Goal: Task Accomplishment & Management: Complete application form

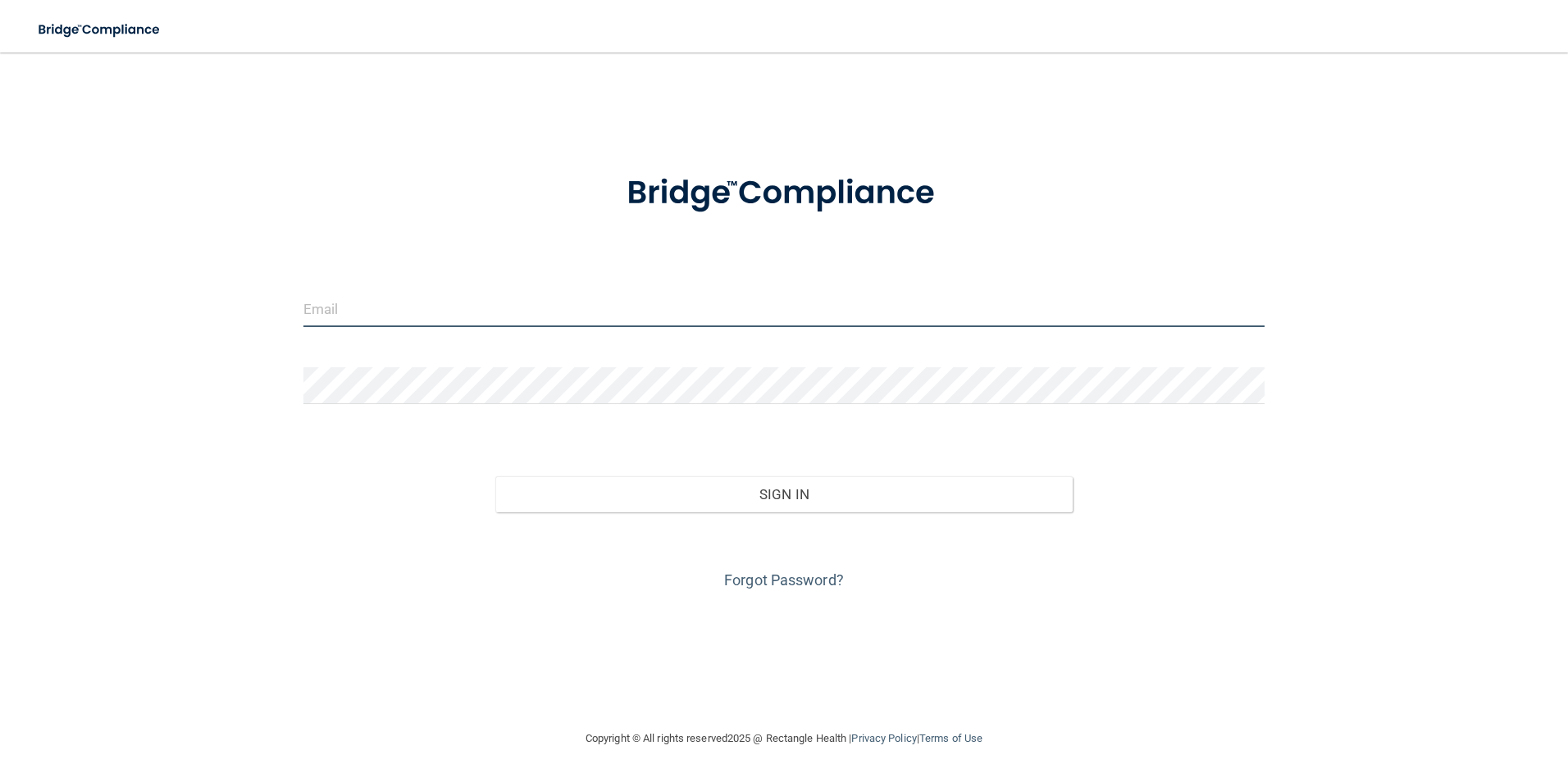
click at [469, 312] on input "email" at bounding box center [784, 309] width 962 height 37
type input "[EMAIL_ADDRESS][DOMAIN_NAME]"
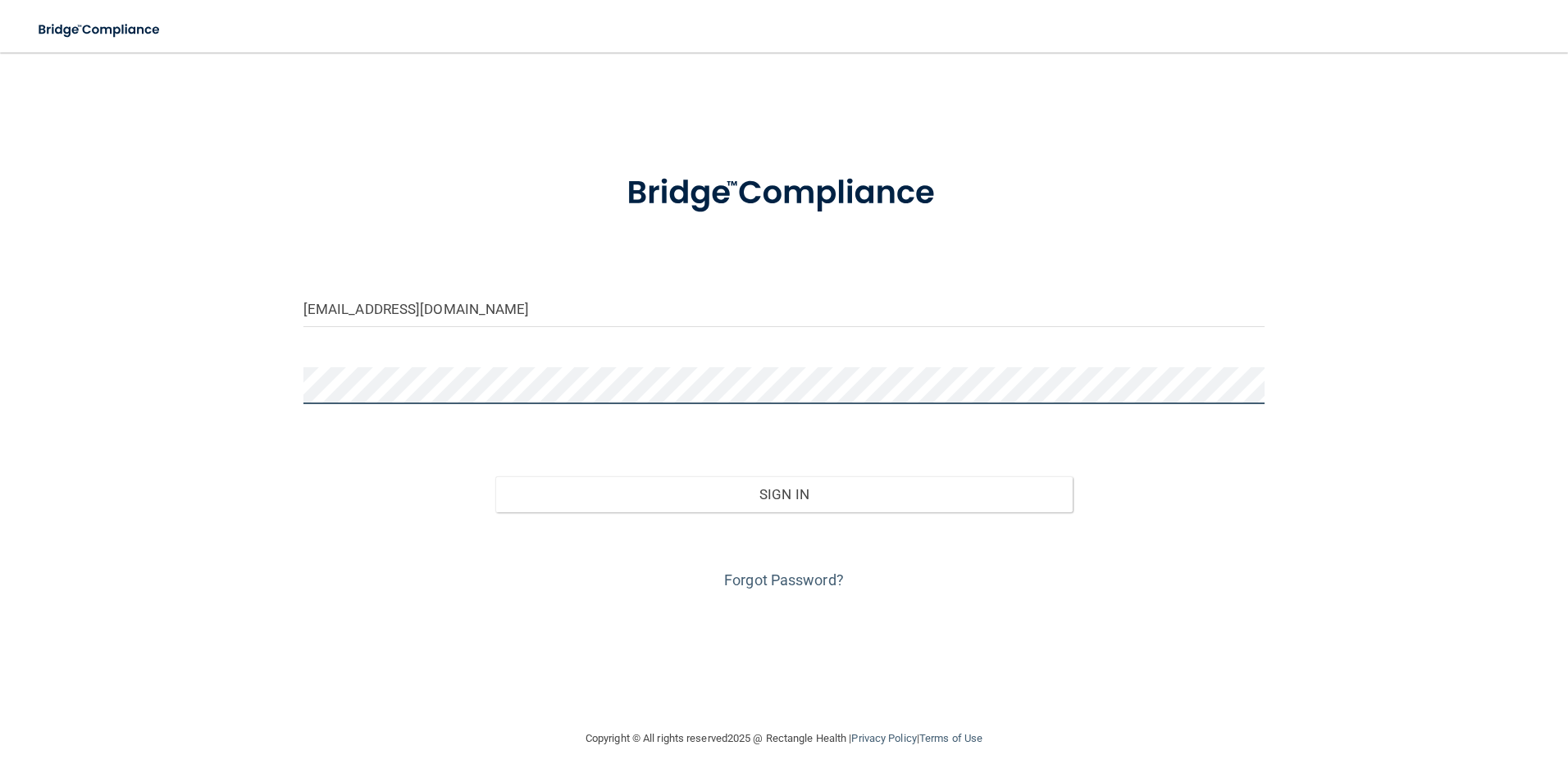
click at [496, 476] on button "Sign In" at bounding box center [784, 494] width 578 height 36
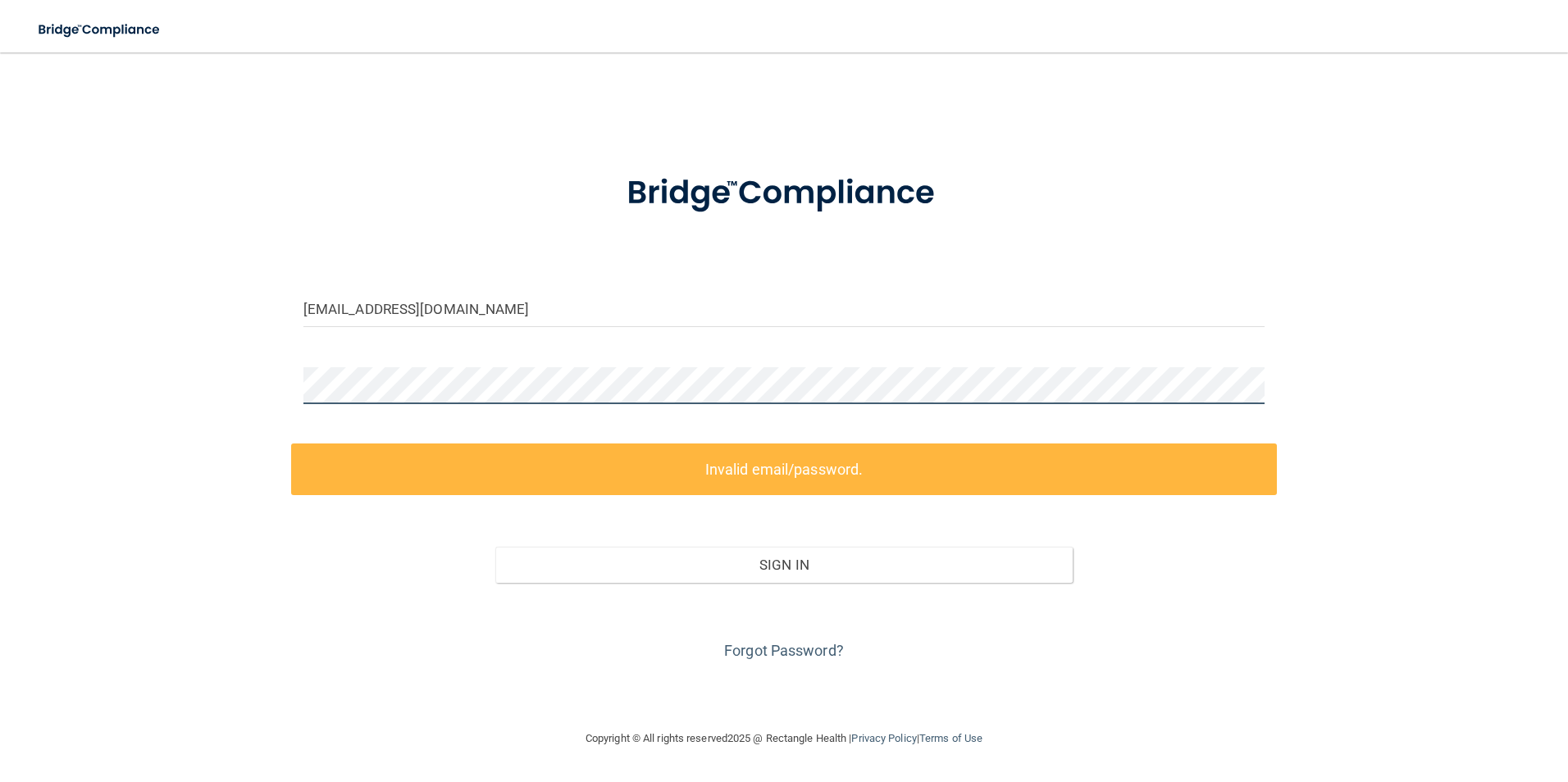
click at [300, 387] on div at bounding box center [784, 391] width 986 height 49
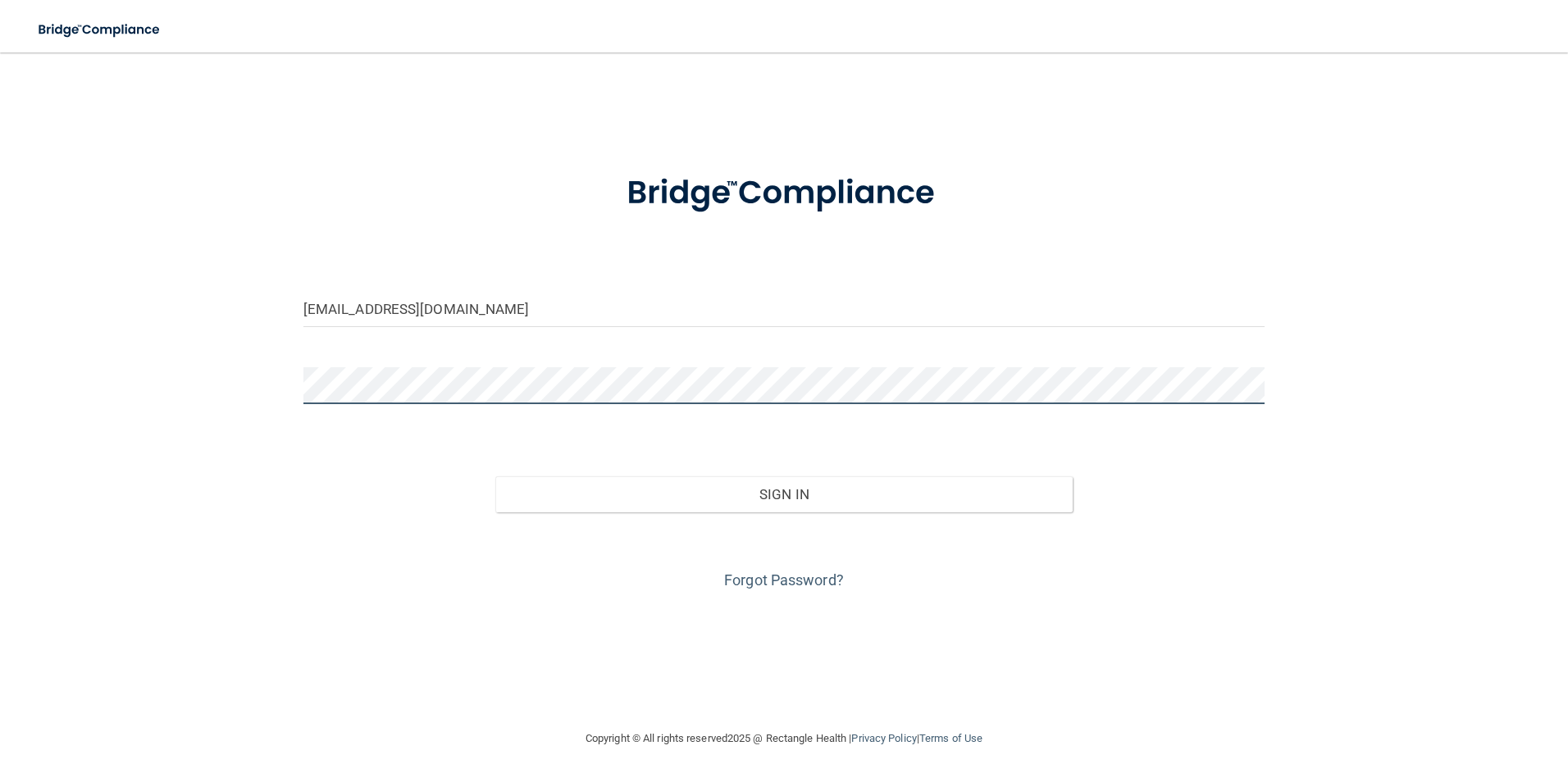
drag, startPoint x: 410, startPoint y: 405, endPoint x: 214, endPoint y: 380, distance: 197.6
click at [214, 380] on div "[EMAIL_ADDRESS][DOMAIN_NAME] Invalid email/password. You don't have permission …" at bounding box center [783, 391] width 1502 height 643
click at [496, 476] on button "Sign In" at bounding box center [784, 494] width 578 height 36
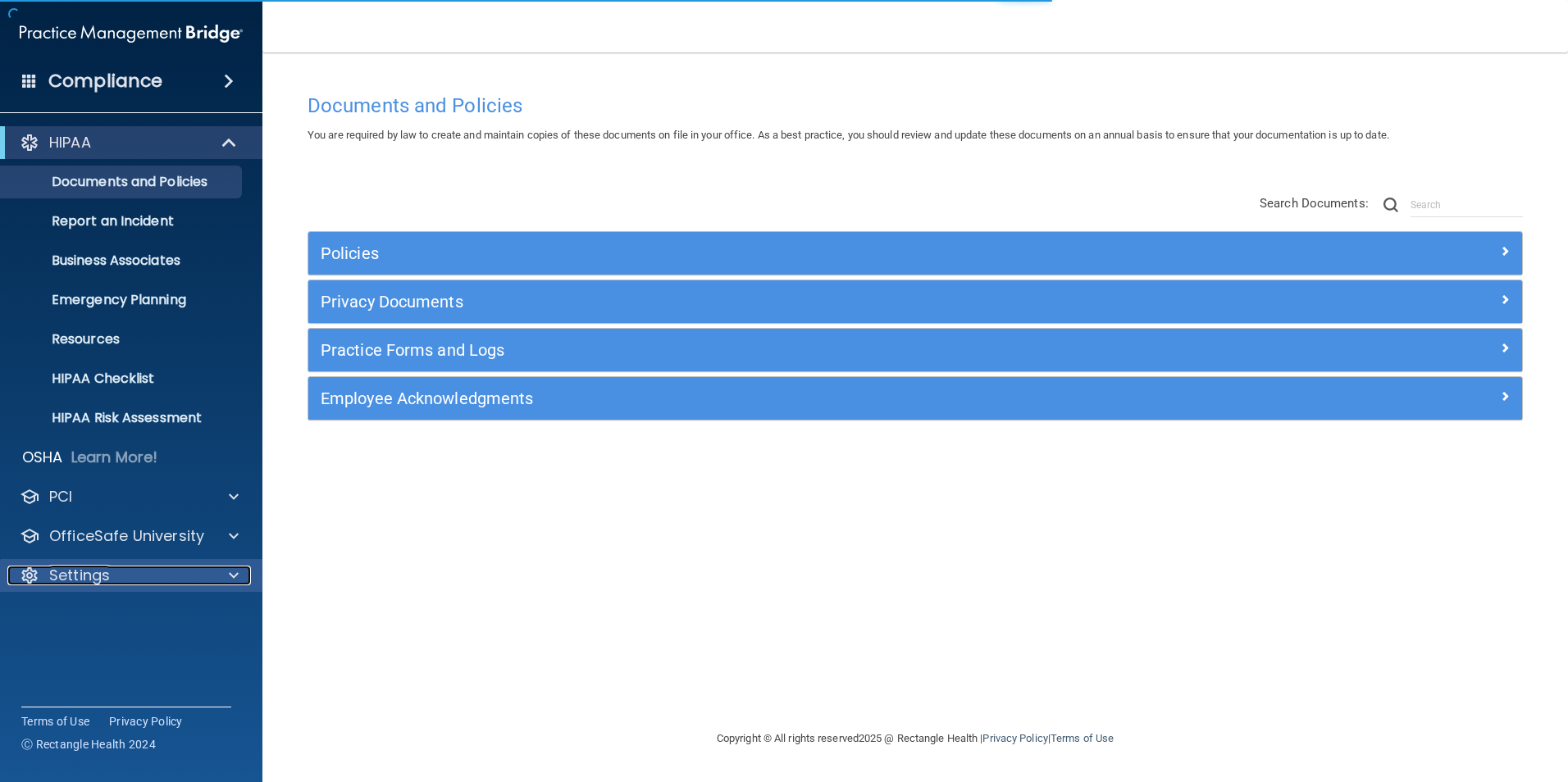
click at [138, 579] on div "Settings" at bounding box center [109, 575] width 203 height 19
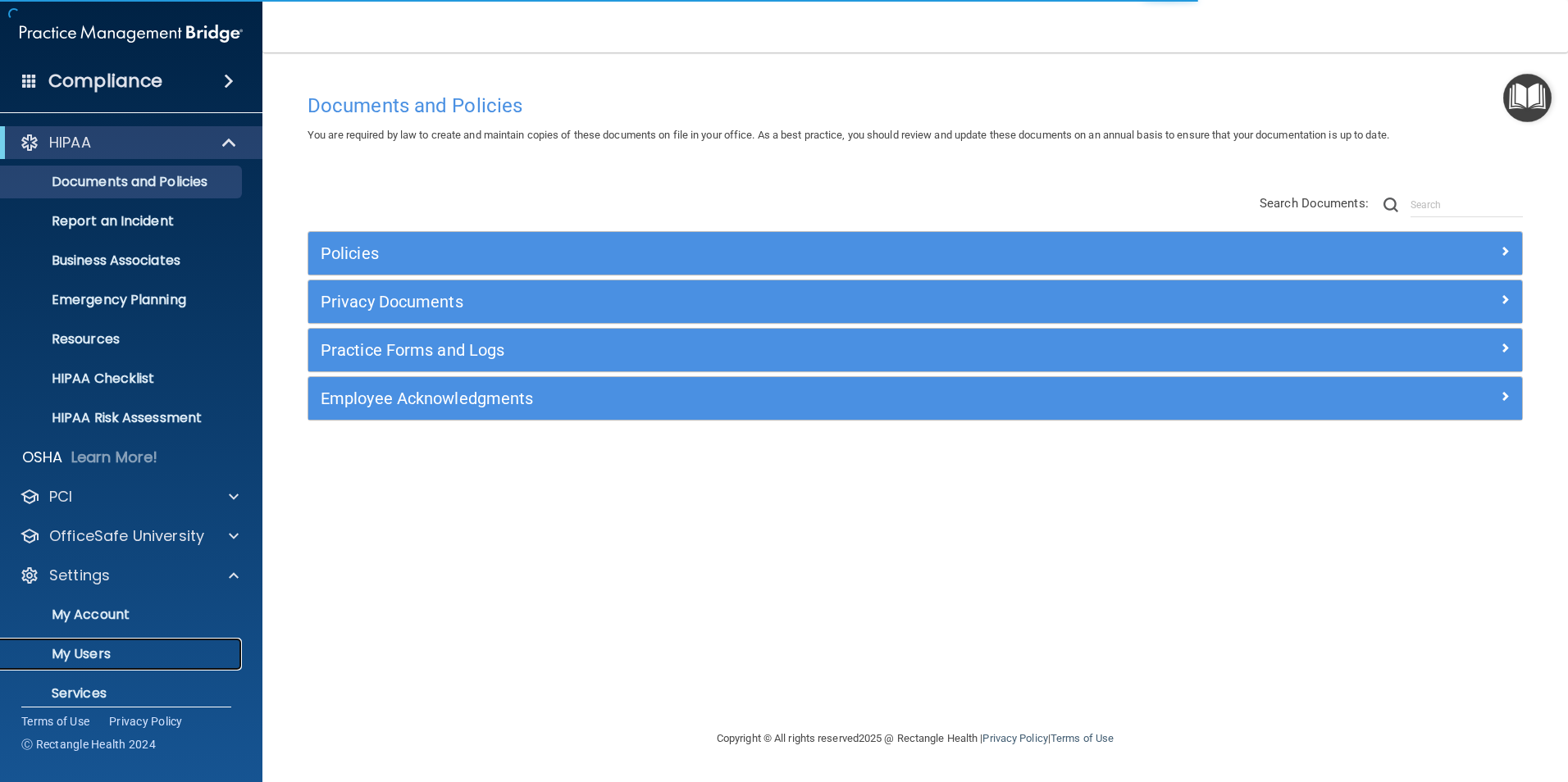
click at [105, 646] on p "My Users" at bounding box center [123, 654] width 224 height 17
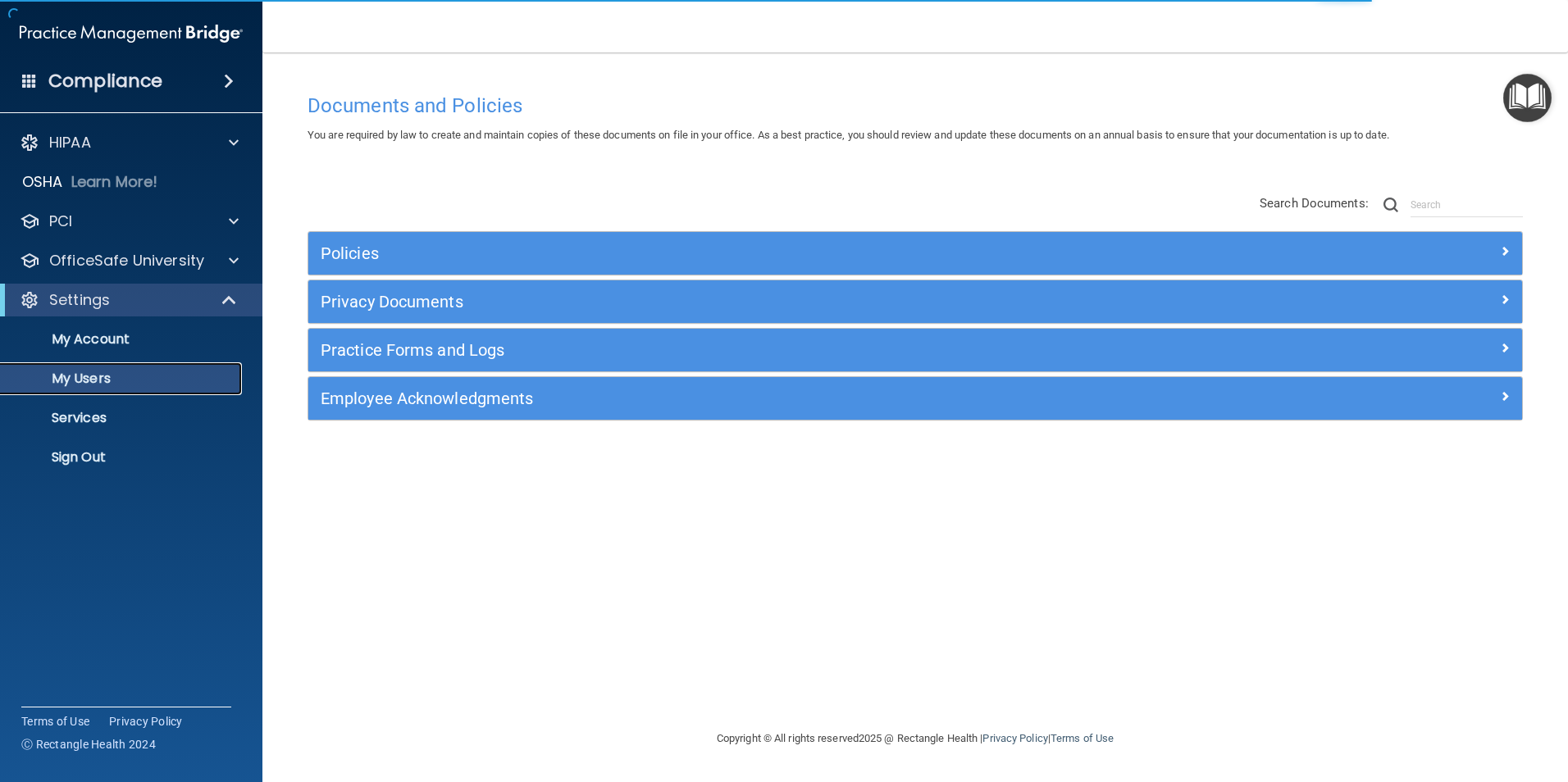
select select "20"
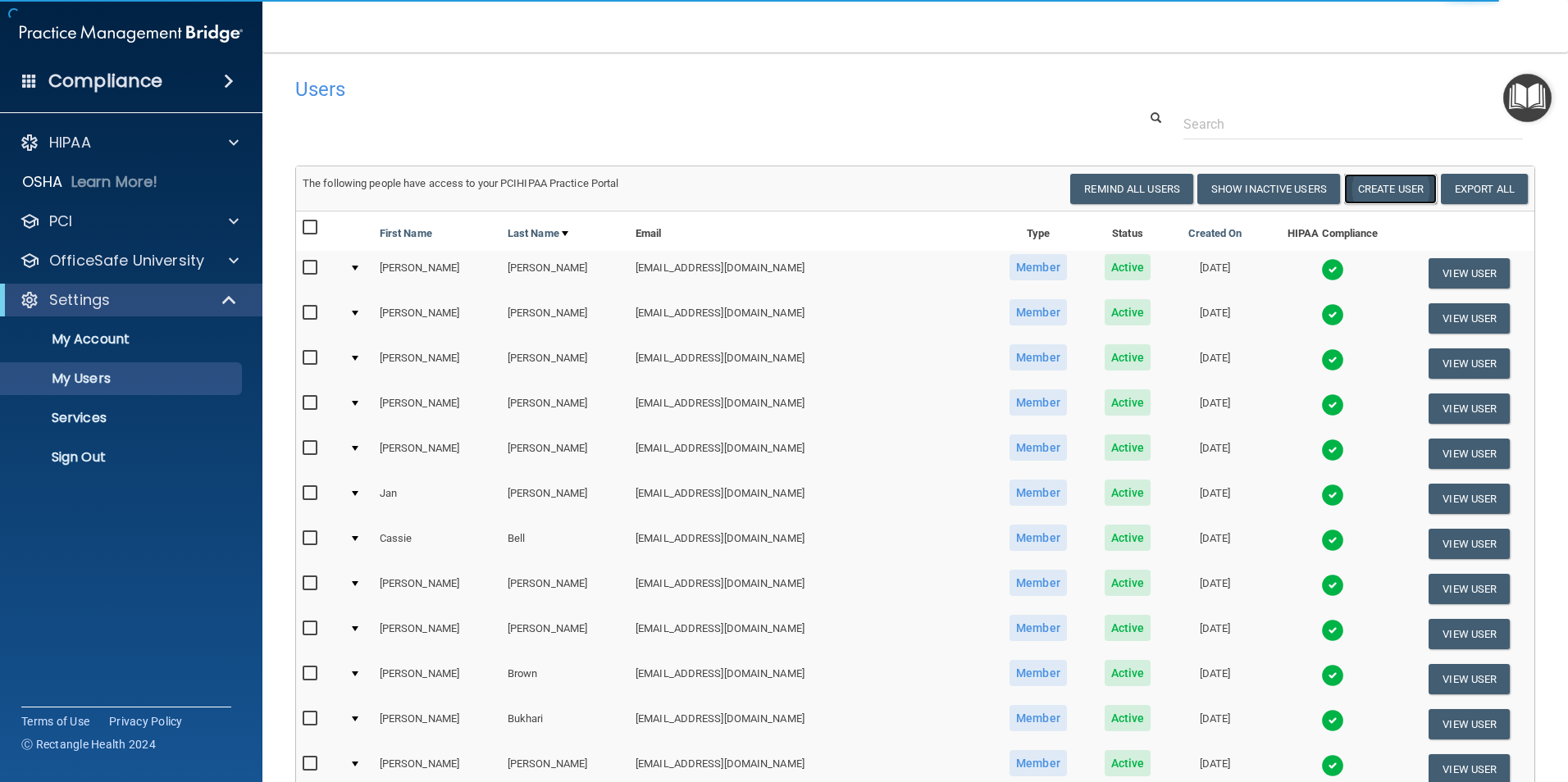
click at [1391, 189] on button "Create User" at bounding box center [1390, 189] width 92 height 31
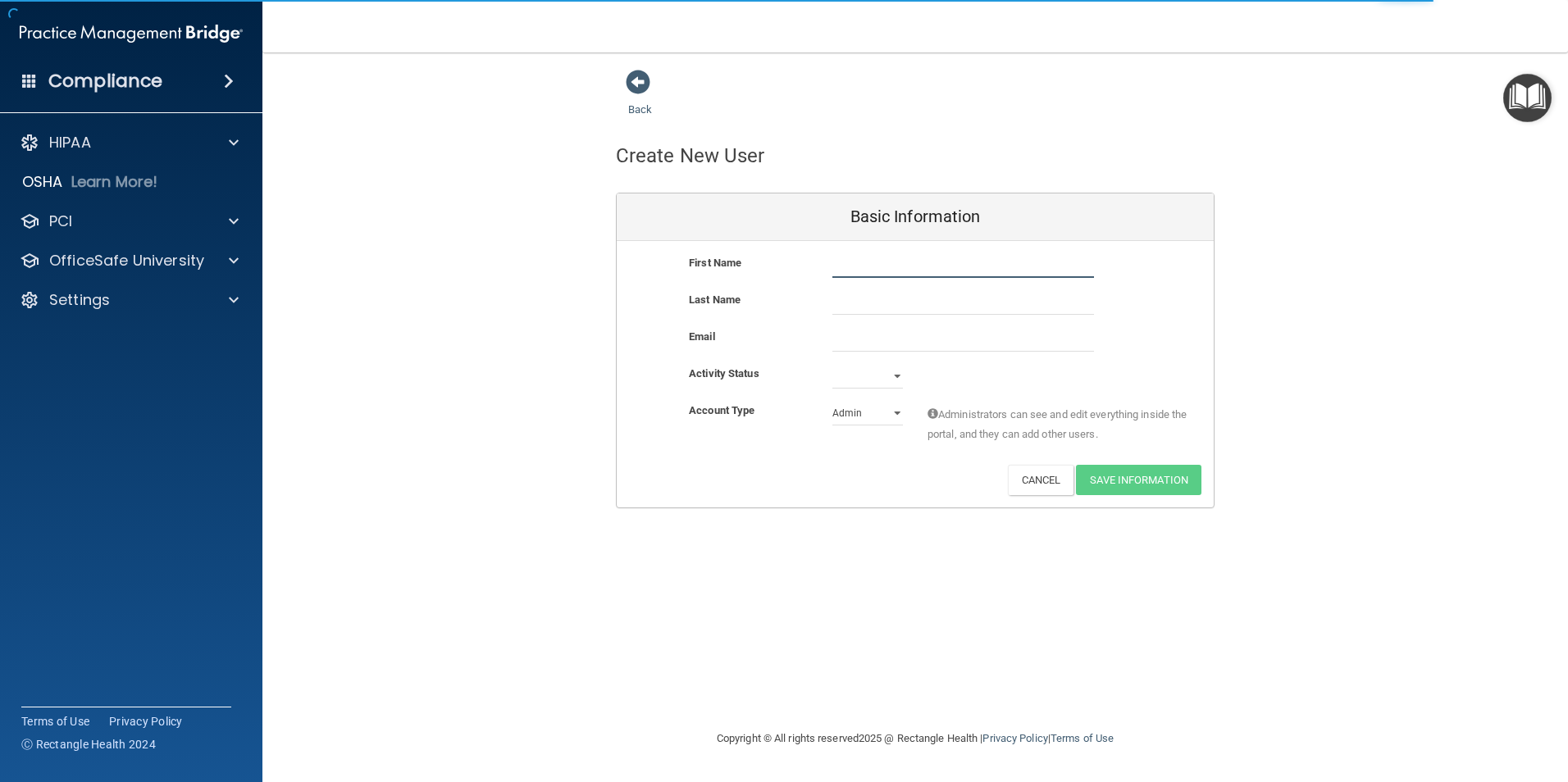
click at [918, 254] on input "text" at bounding box center [962, 265] width 262 height 25
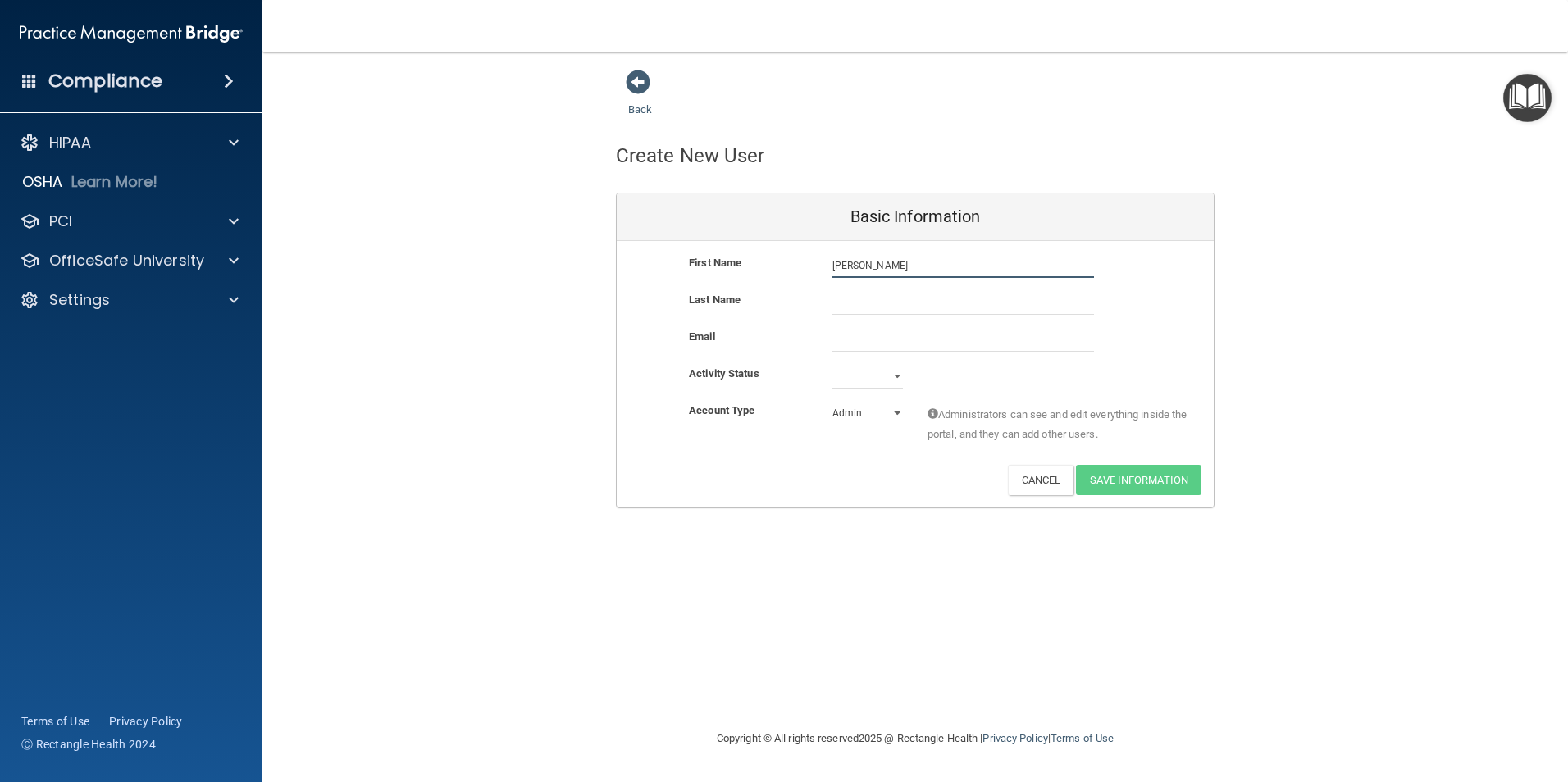
type input "[PERSON_NAME]"
click at [924, 345] on input "email" at bounding box center [962, 339] width 262 height 25
type input "[EMAIL_ADDRESS][DOMAIN_NAME]"
click at [845, 381] on select "Active Inactive" at bounding box center [867, 376] width 70 height 25
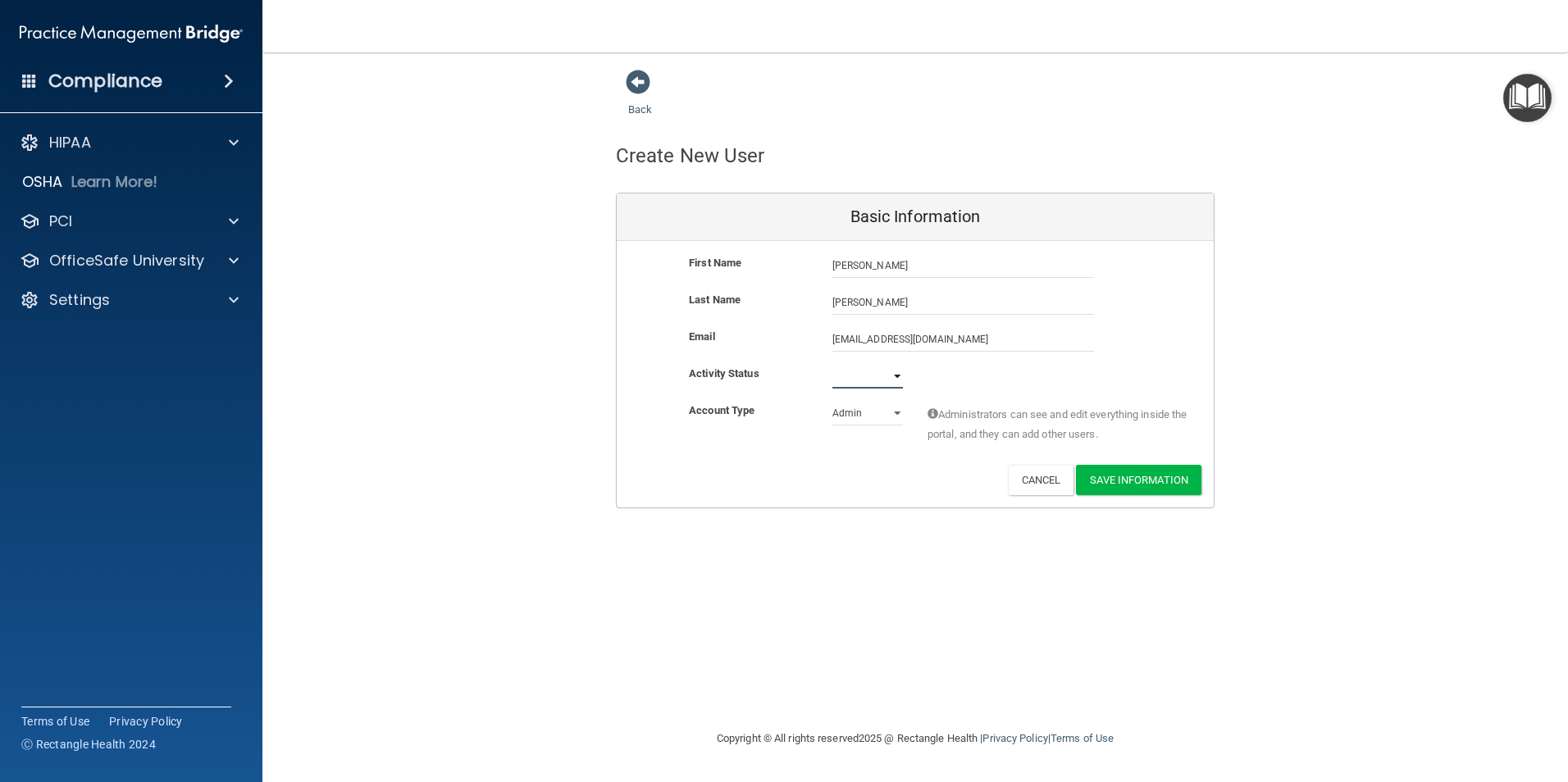
select select "active"
click at [832, 364] on select "Active Inactive" at bounding box center [867, 376] width 70 height 25
click at [852, 415] on select "Admin Member" at bounding box center [867, 413] width 70 height 25
select select "practice_member"
click at [832, 401] on select "Admin Member" at bounding box center [867, 413] width 70 height 25
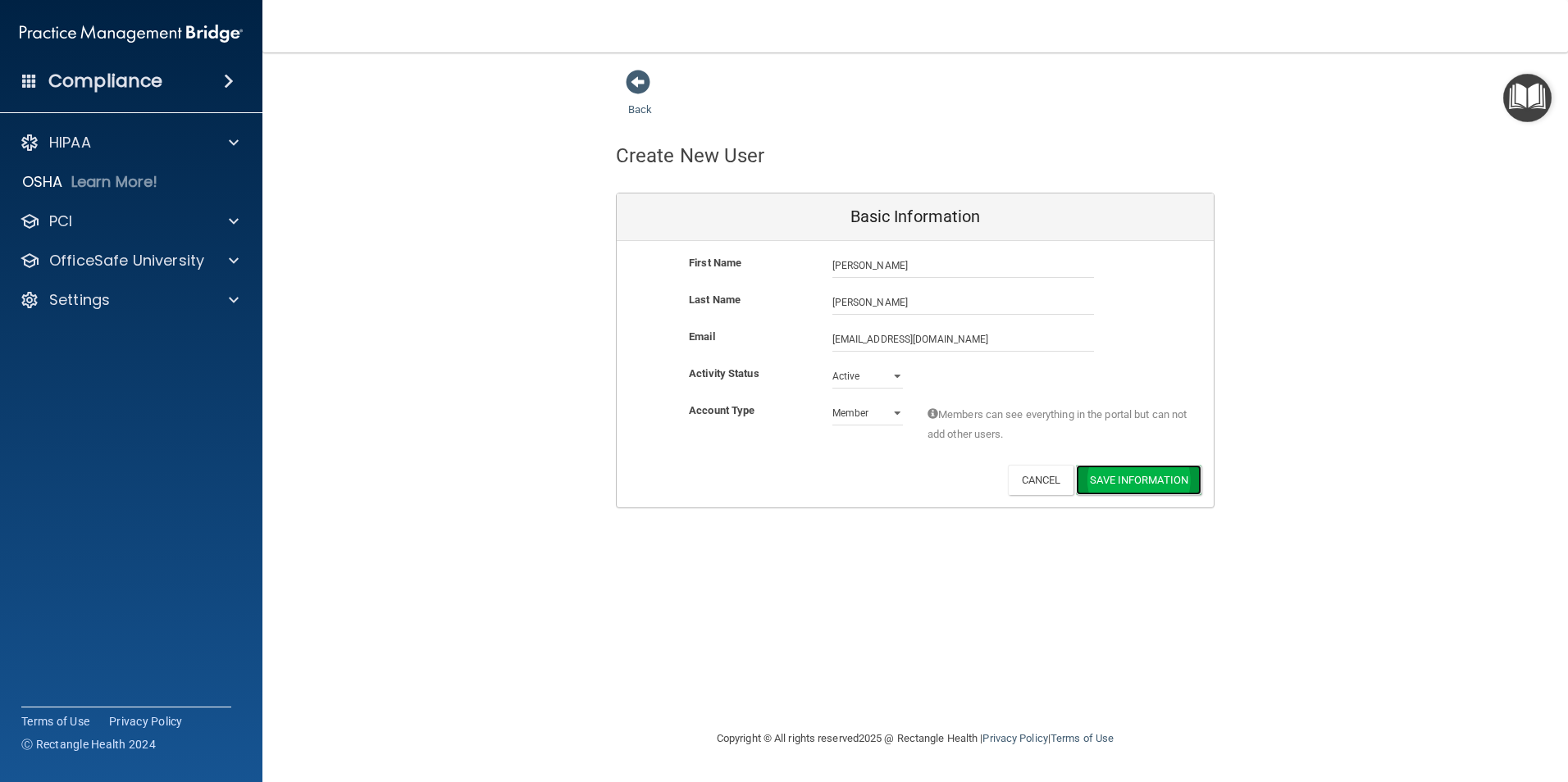
click at [1138, 489] on button "Save Information" at bounding box center [1139, 480] width 126 height 31
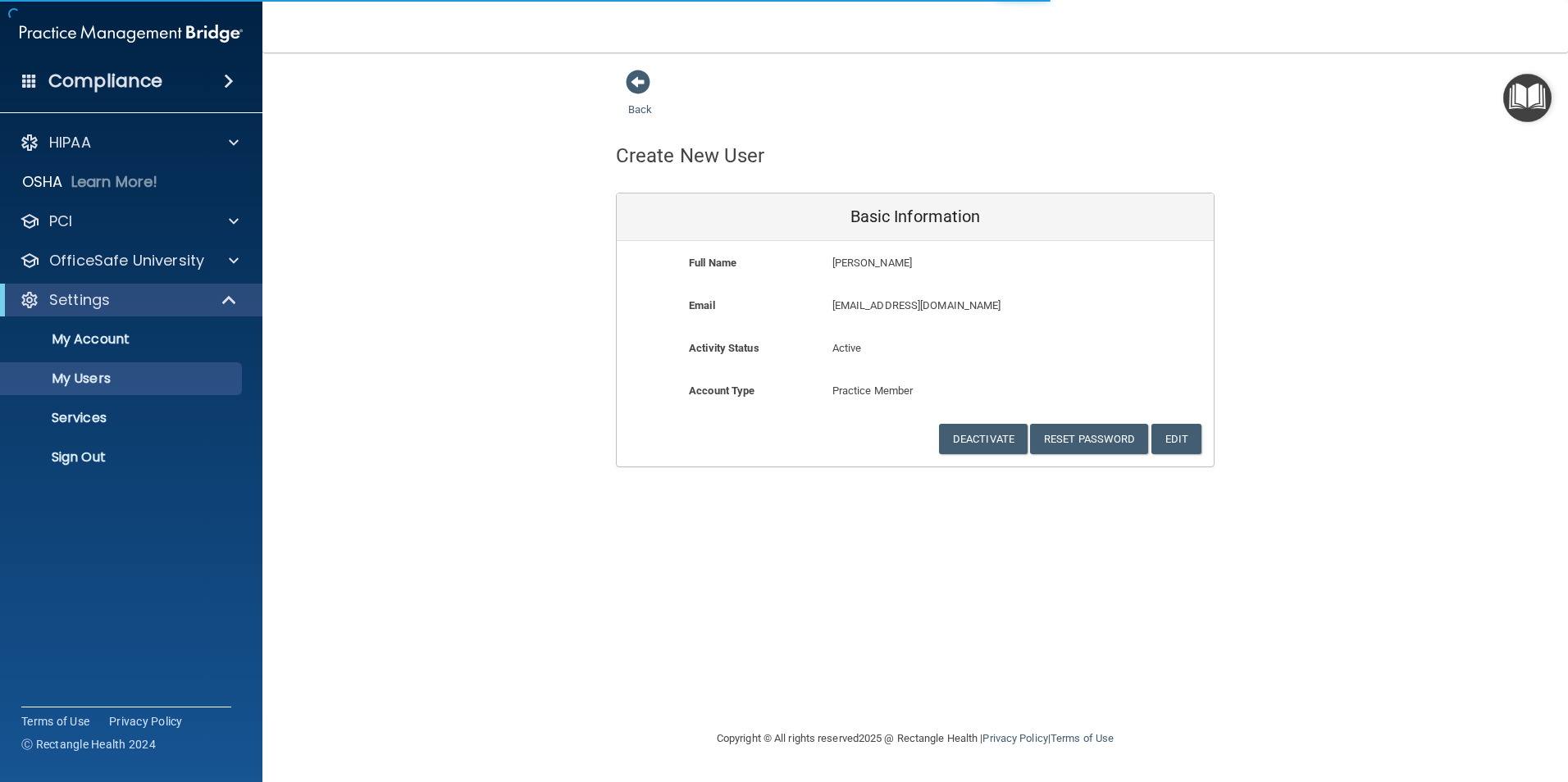
select select "20"
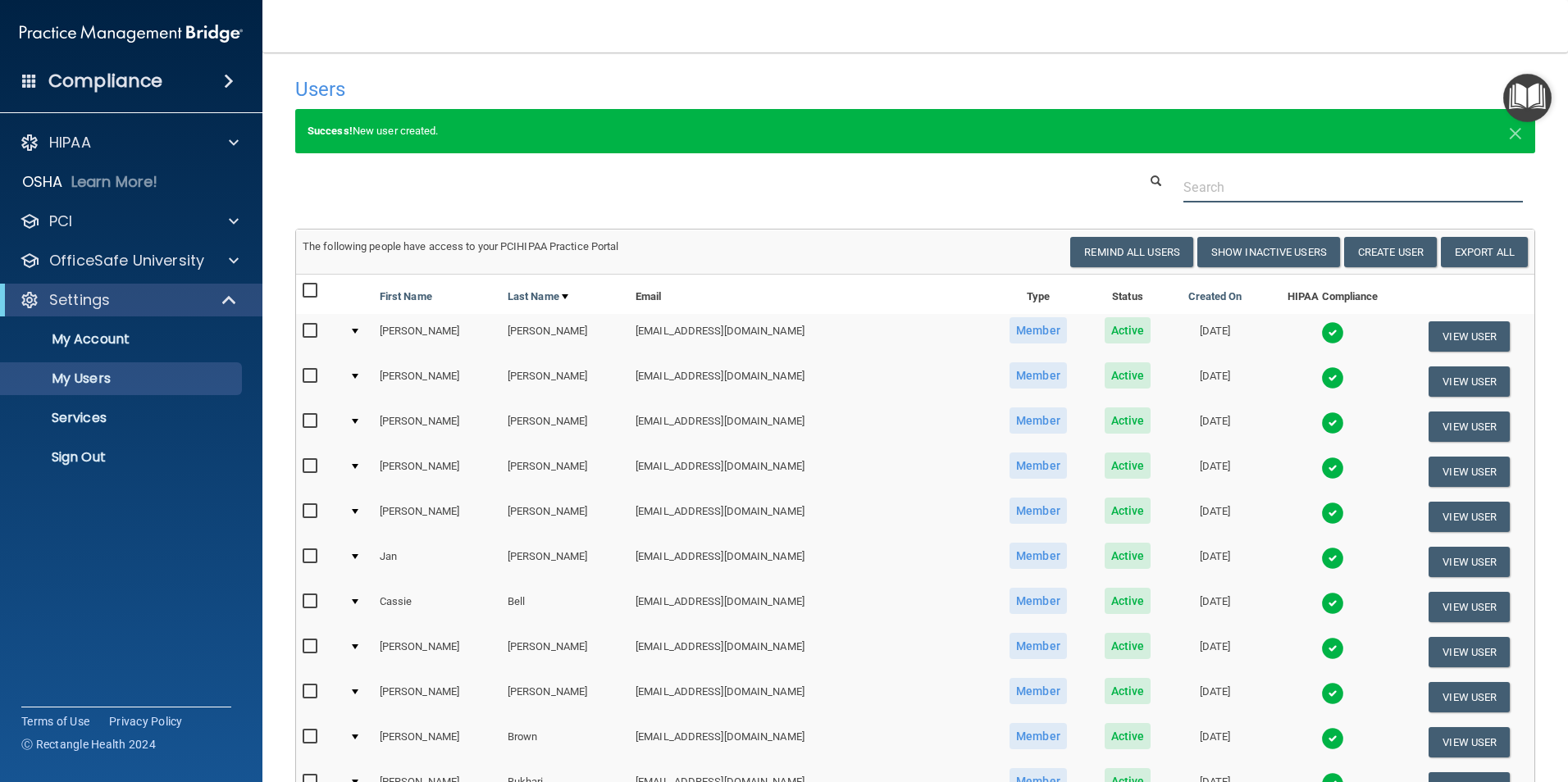
click at [1256, 189] on input "text" at bounding box center [1353, 187] width 339 height 31
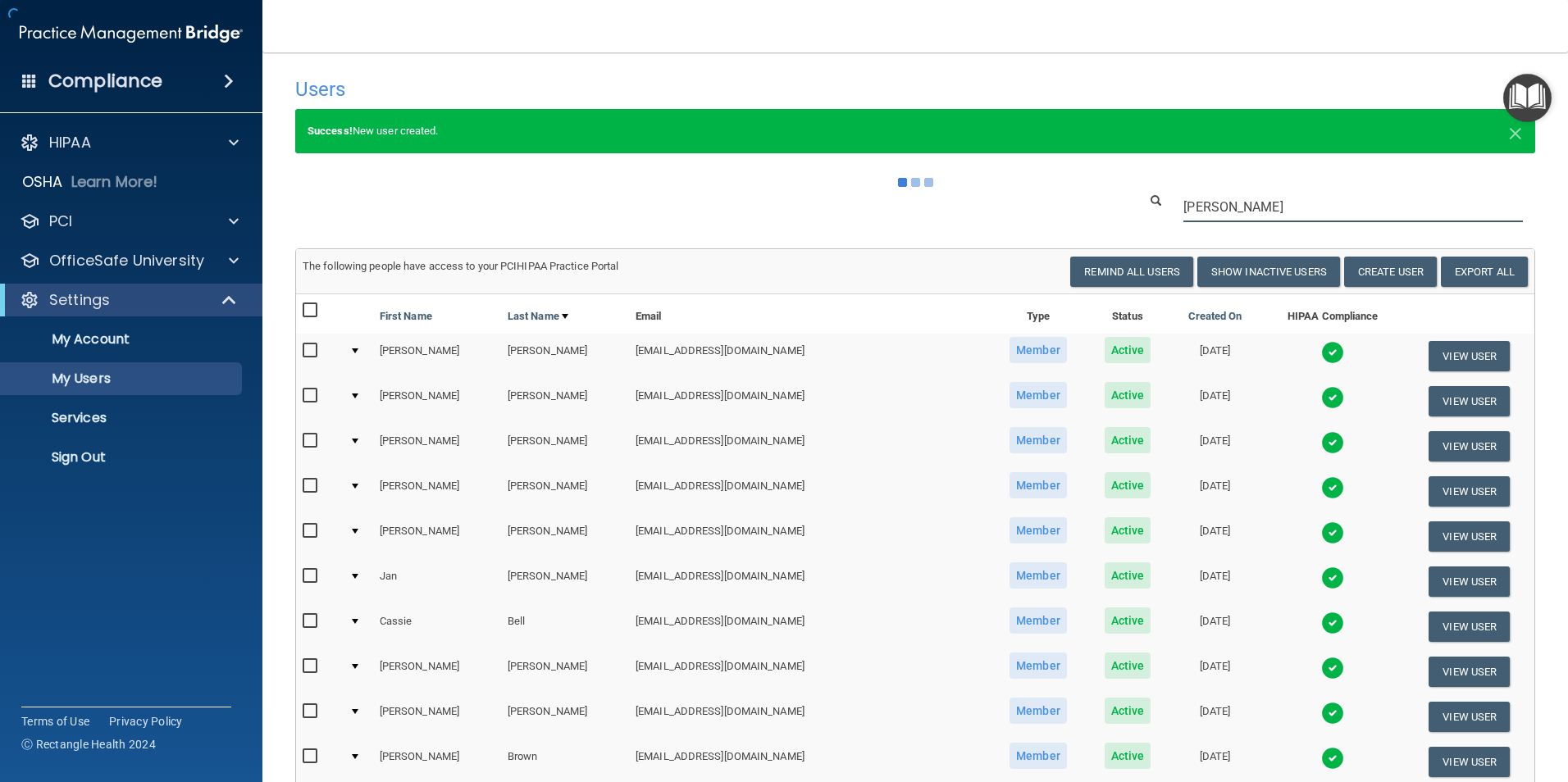
type input "[PERSON_NAME]"
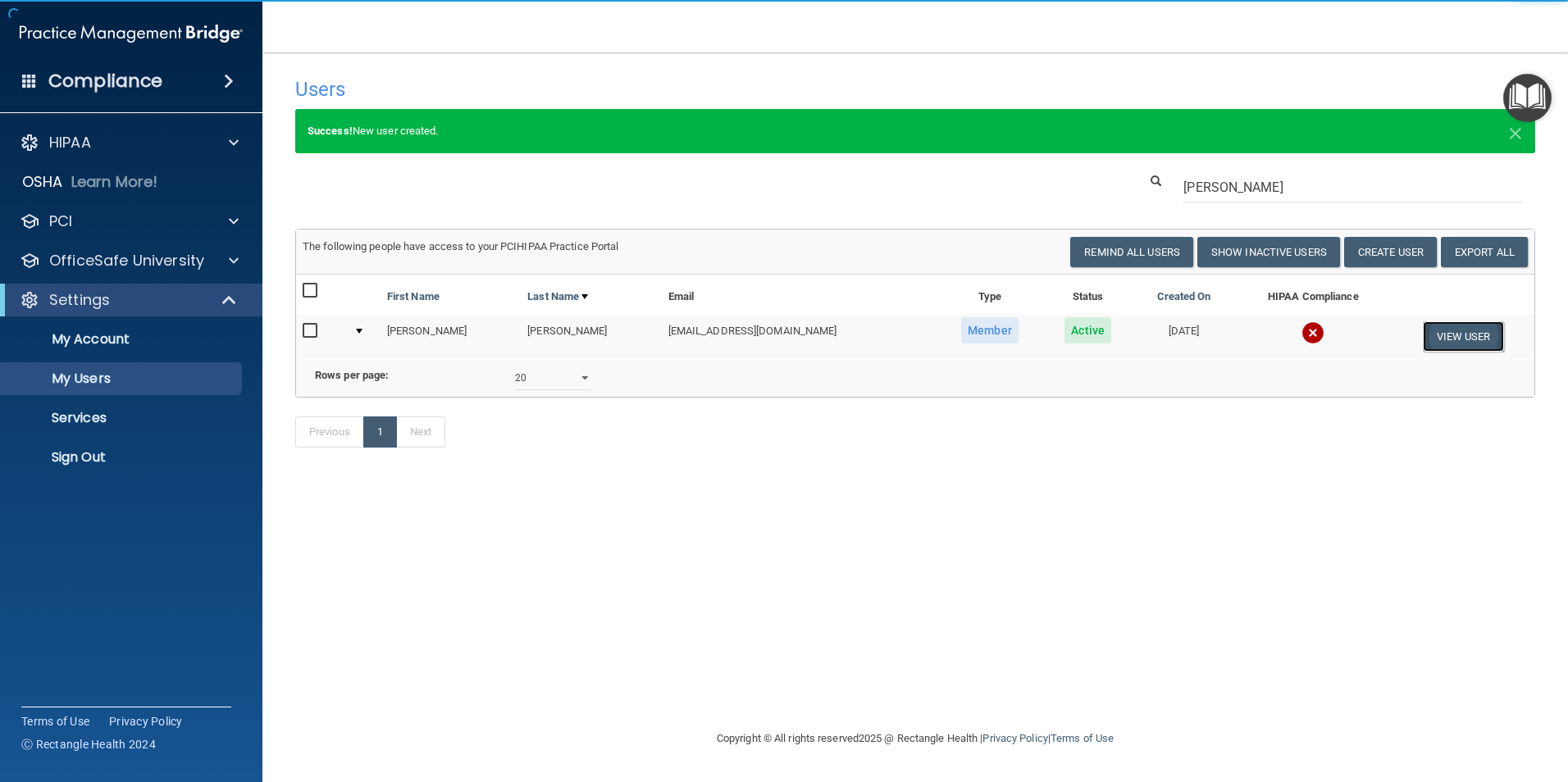
click at [1459, 342] on button "View User" at bounding box center [1464, 336] width 81 height 31
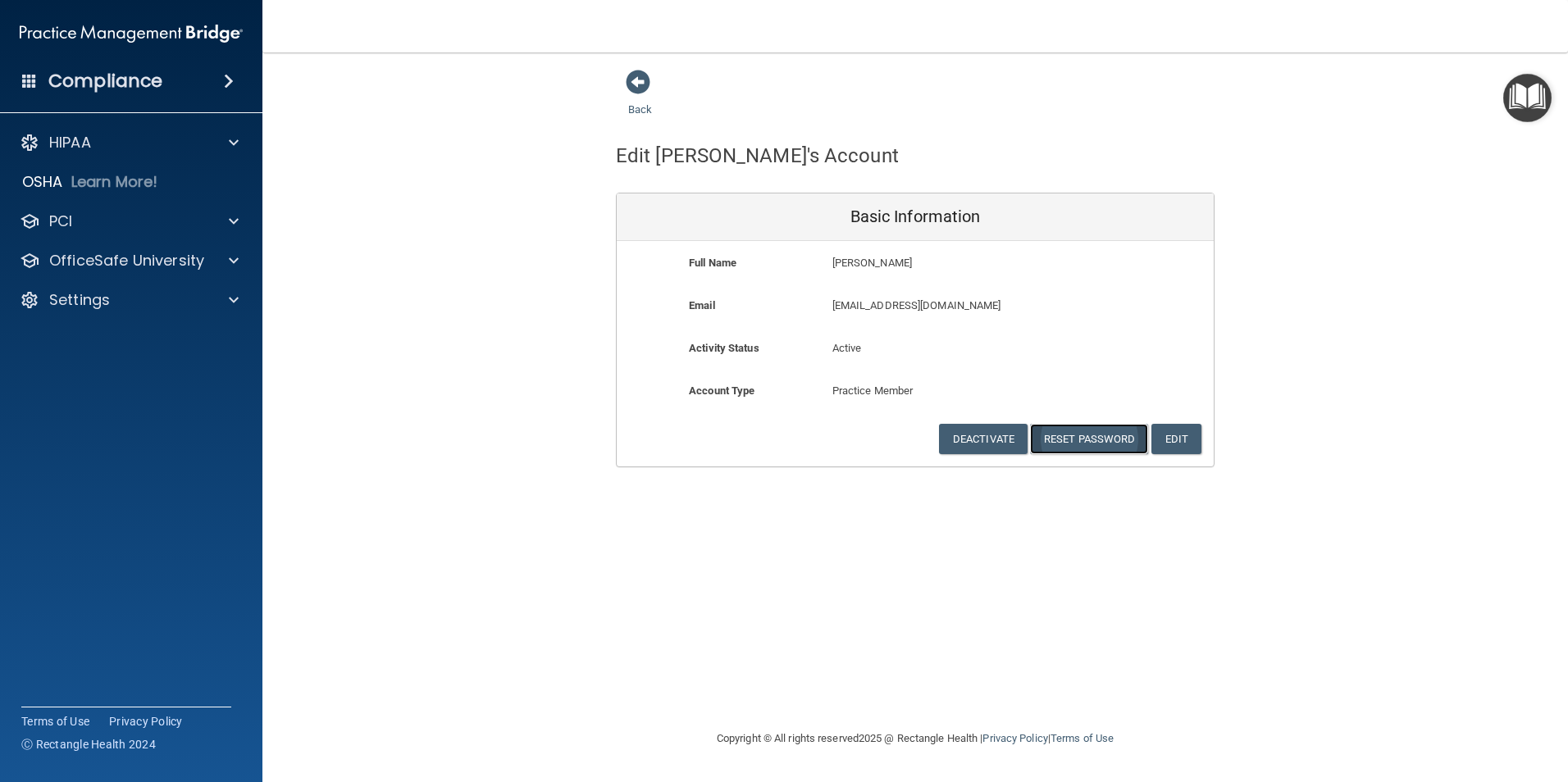
click at [1135, 442] on button "Reset Password" at bounding box center [1089, 439] width 118 height 31
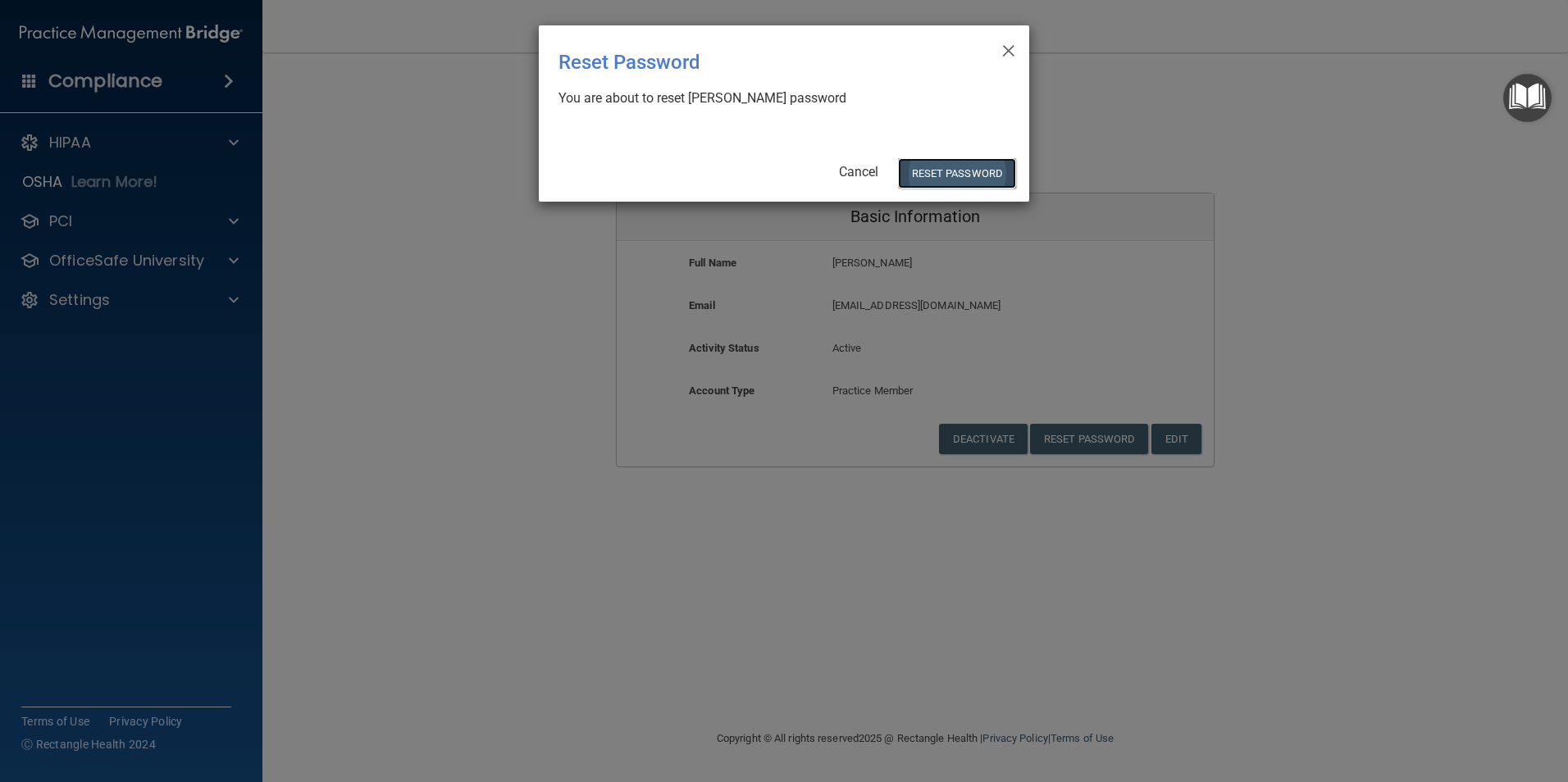
click at [926, 162] on button "Reset Password" at bounding box center [957, 173] width 118 height 31
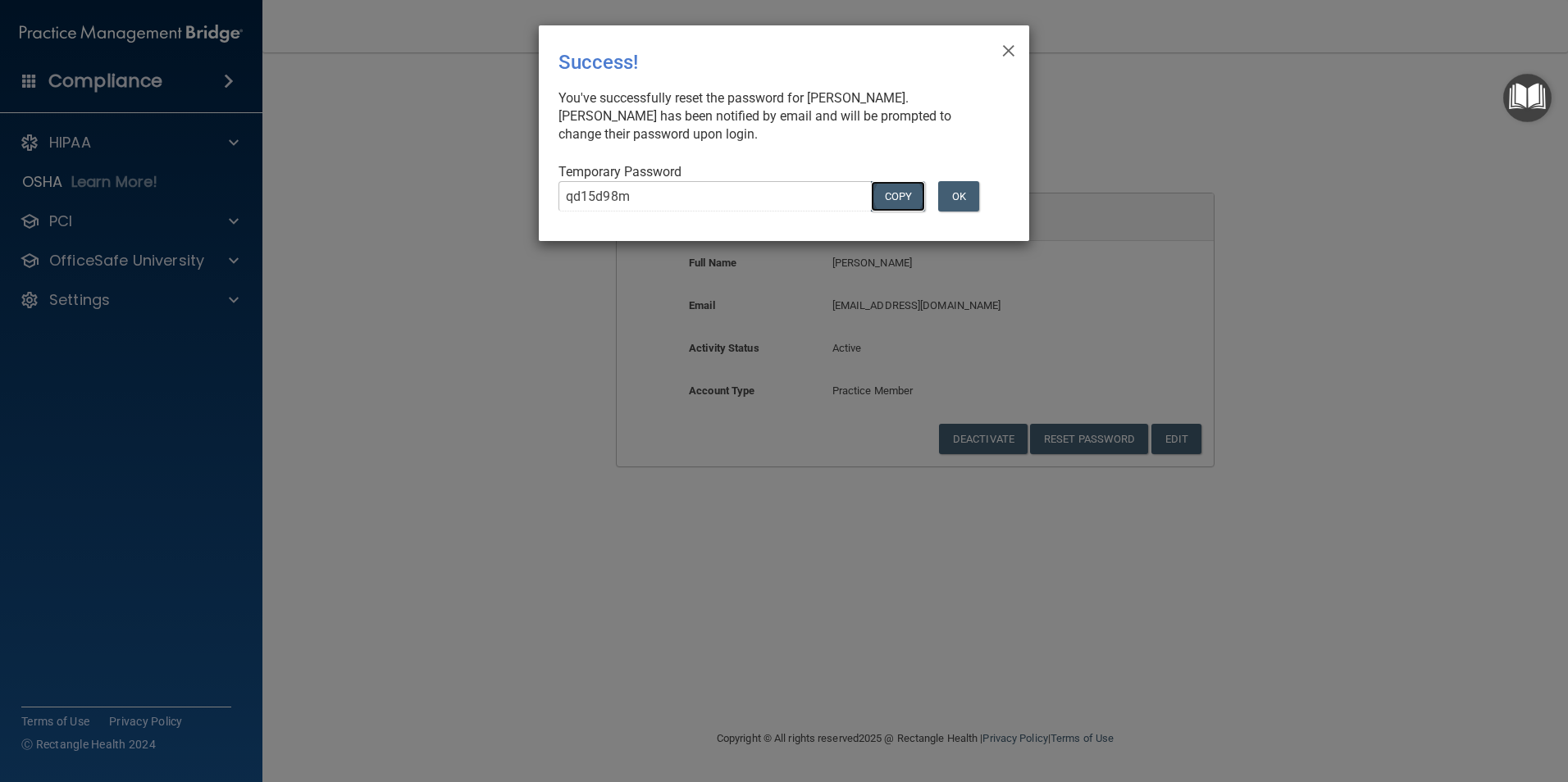
click at [905, 202] on button "COPY" at bounding box center [898, 196] width 55 height 31
click at [963, 193] on button "OK" at bounding box center [959, 196] width 41 height 31
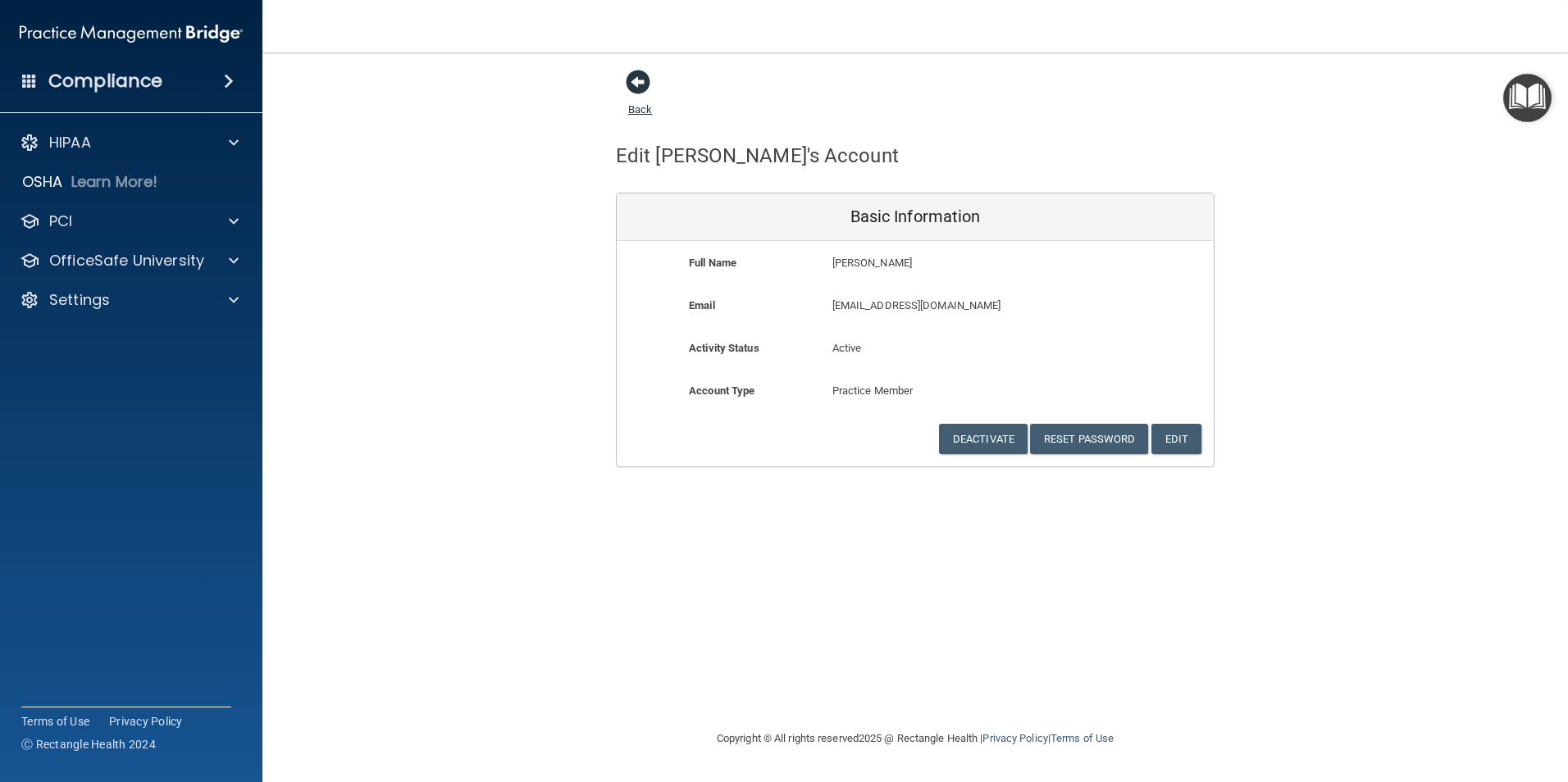
click at [646, 91] on span at bounding box center [638, 81] width 25 height 25
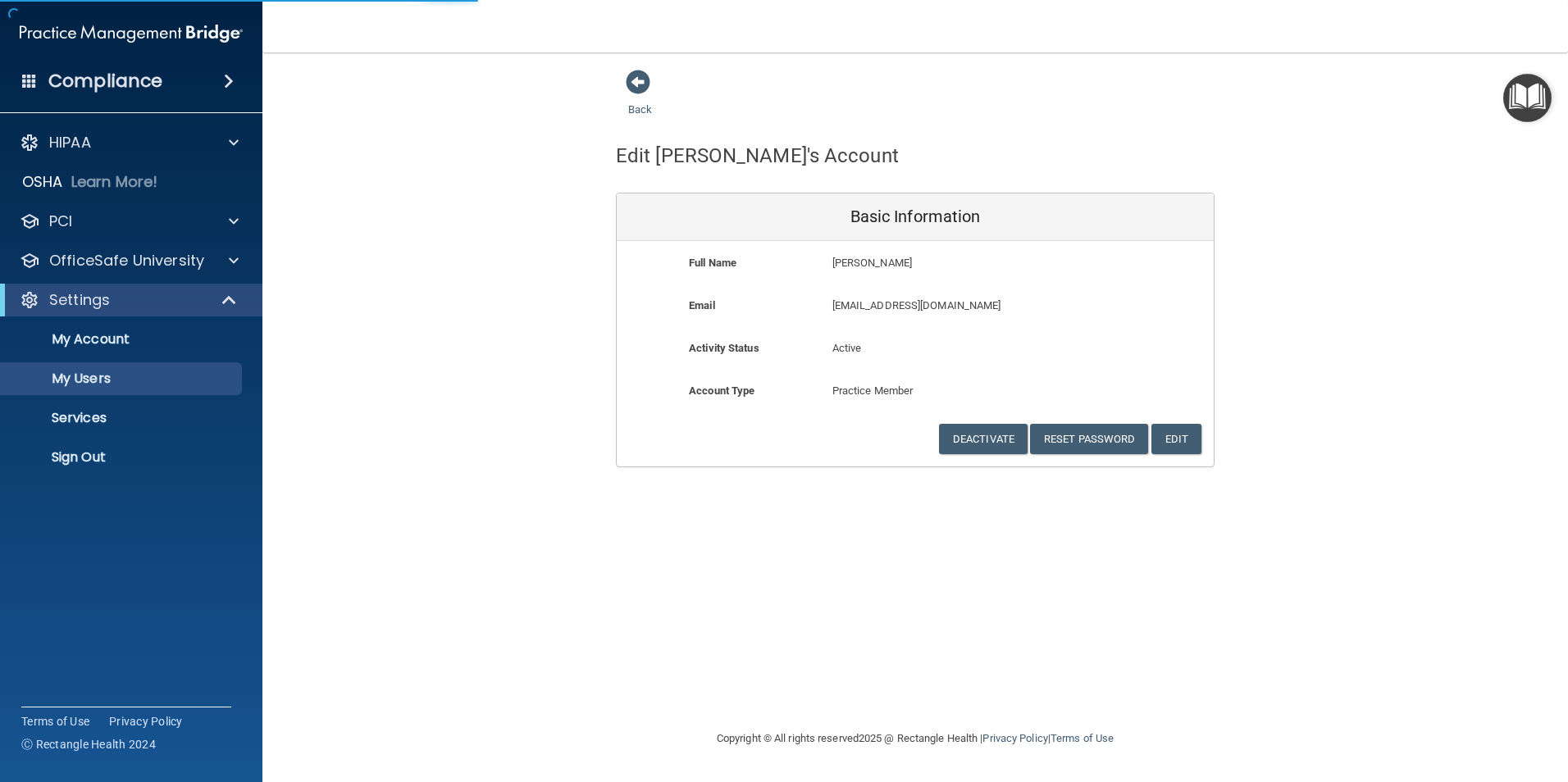
select select "20"
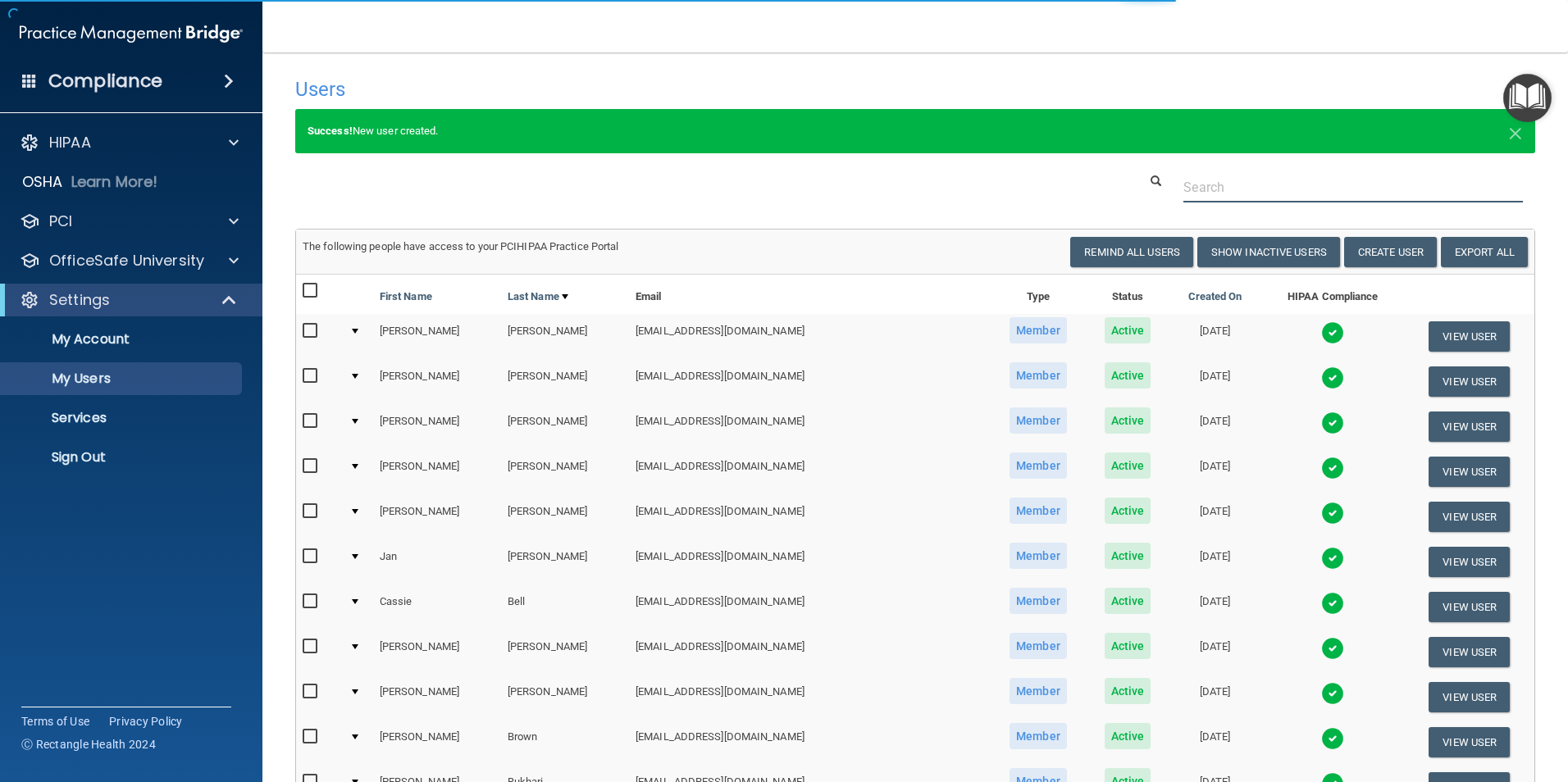
click at [1232, 181] on input "text" at bounding box center [1353, 187] width 339 height 31
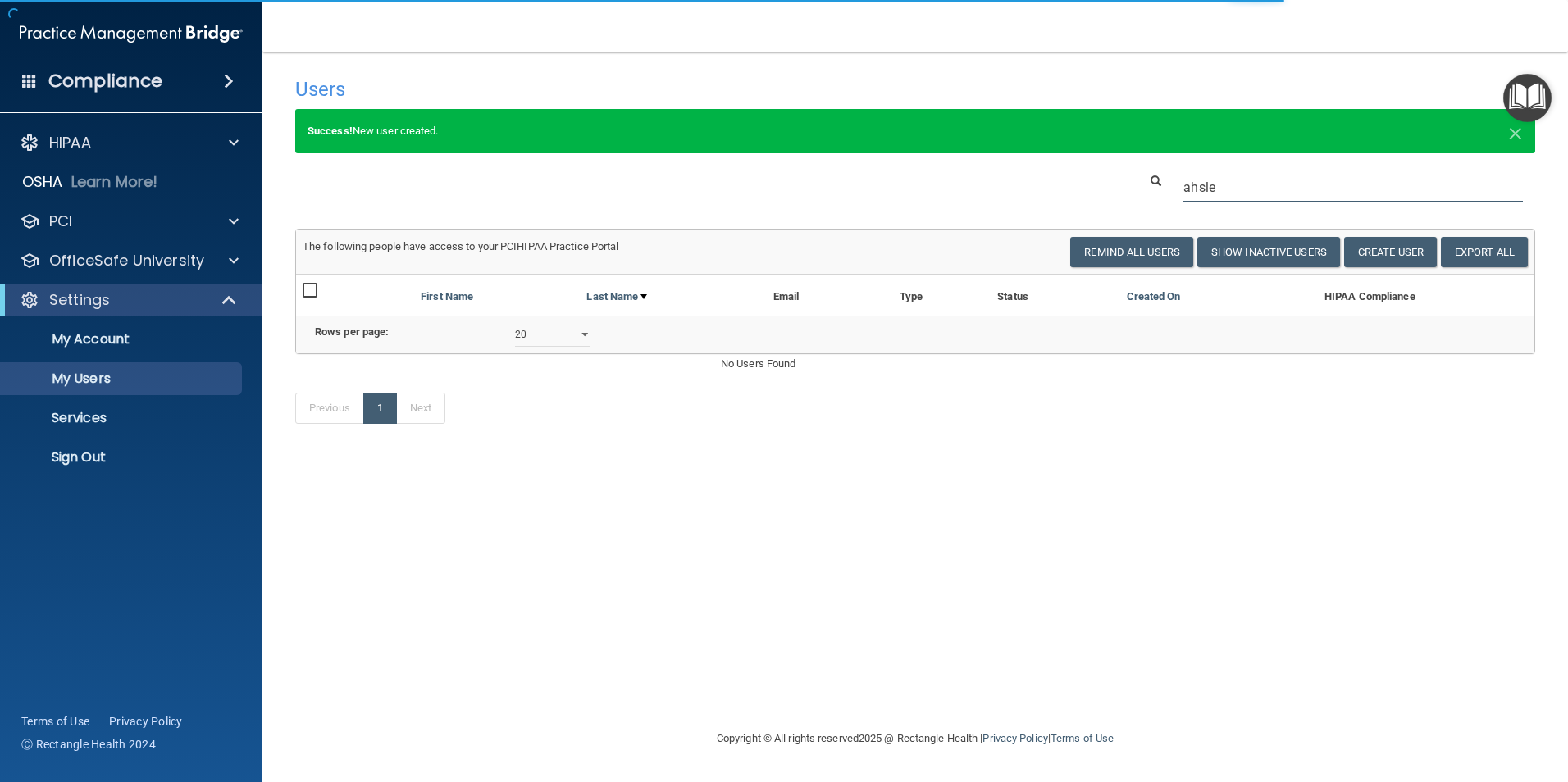
type input "ahsle"
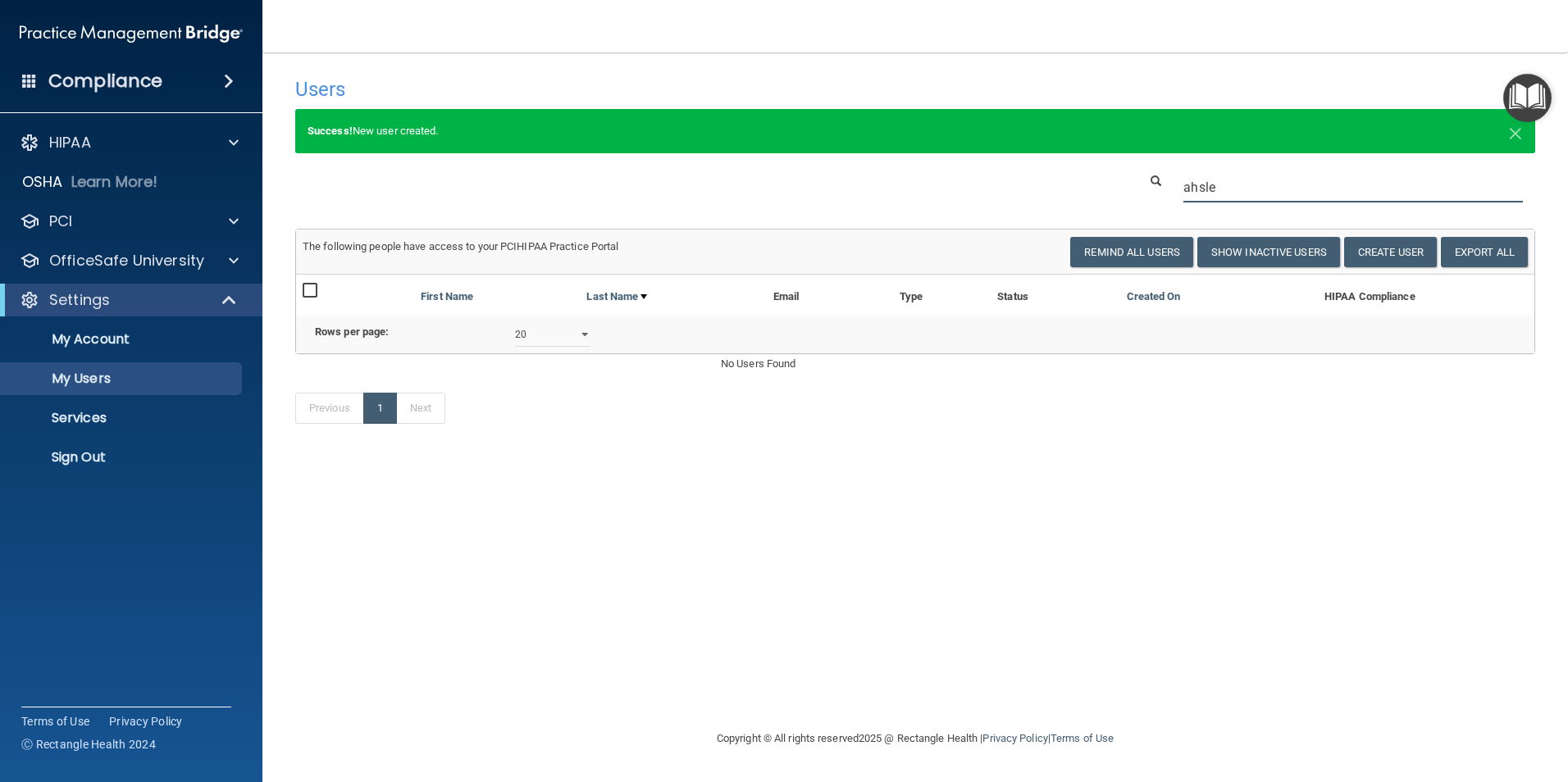
click at [1305, 192] on input "ahsle" at bounding box center [1353, 187] width 339 height 31
click at [1406, 265] on button "Create User" at bounding box center [1390, 251] width 92 height 31
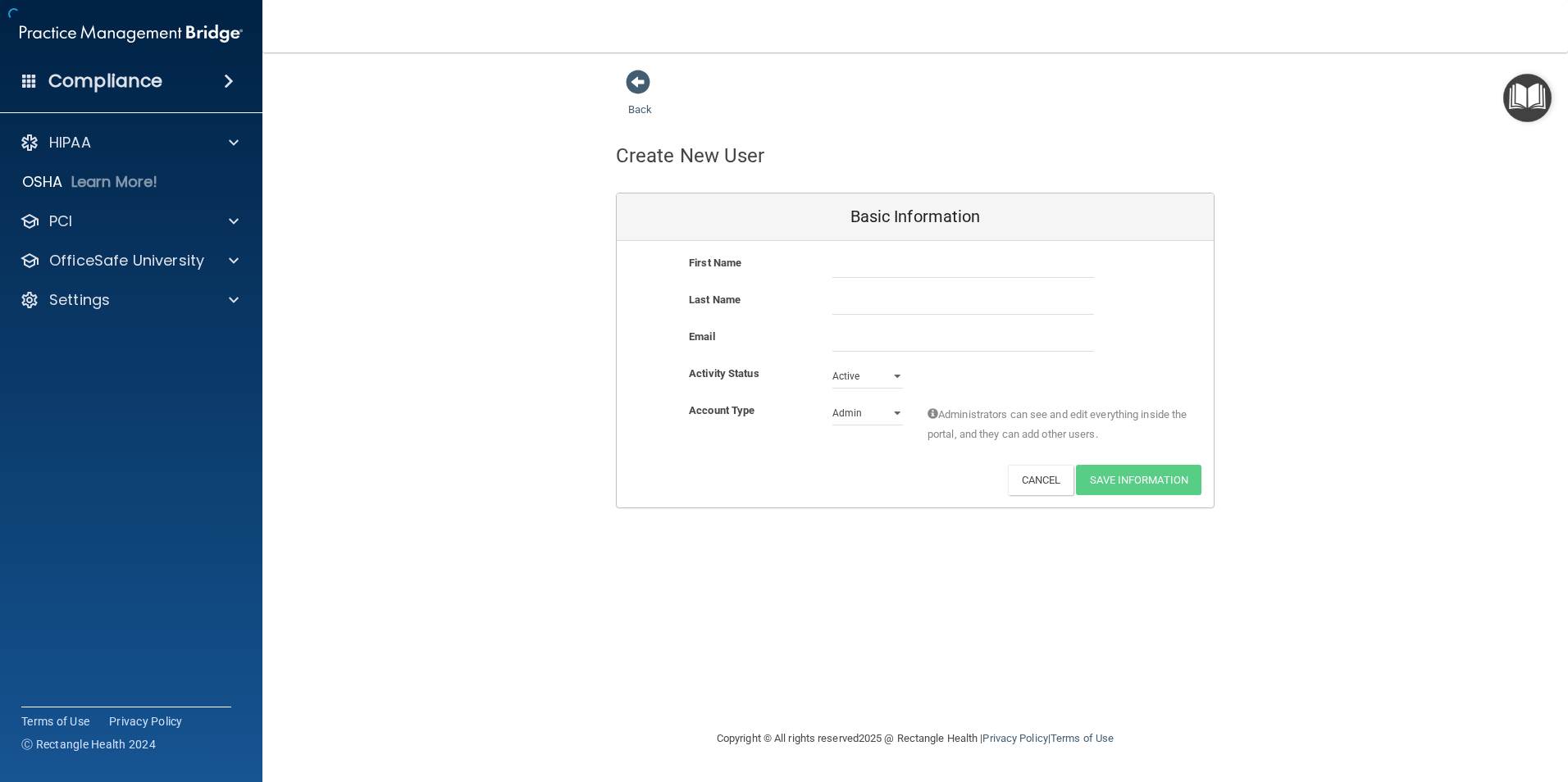
click at [823, 263] on div at bounding box center [963, 265] width 287 height 25
click at [910, 268] on input "text" at bounding box center [962, 265] width 262 height 25
type input "[PERSON_NAME]"
type input "[EMAIL_ADDRESS][DOMAIN_NAME]"
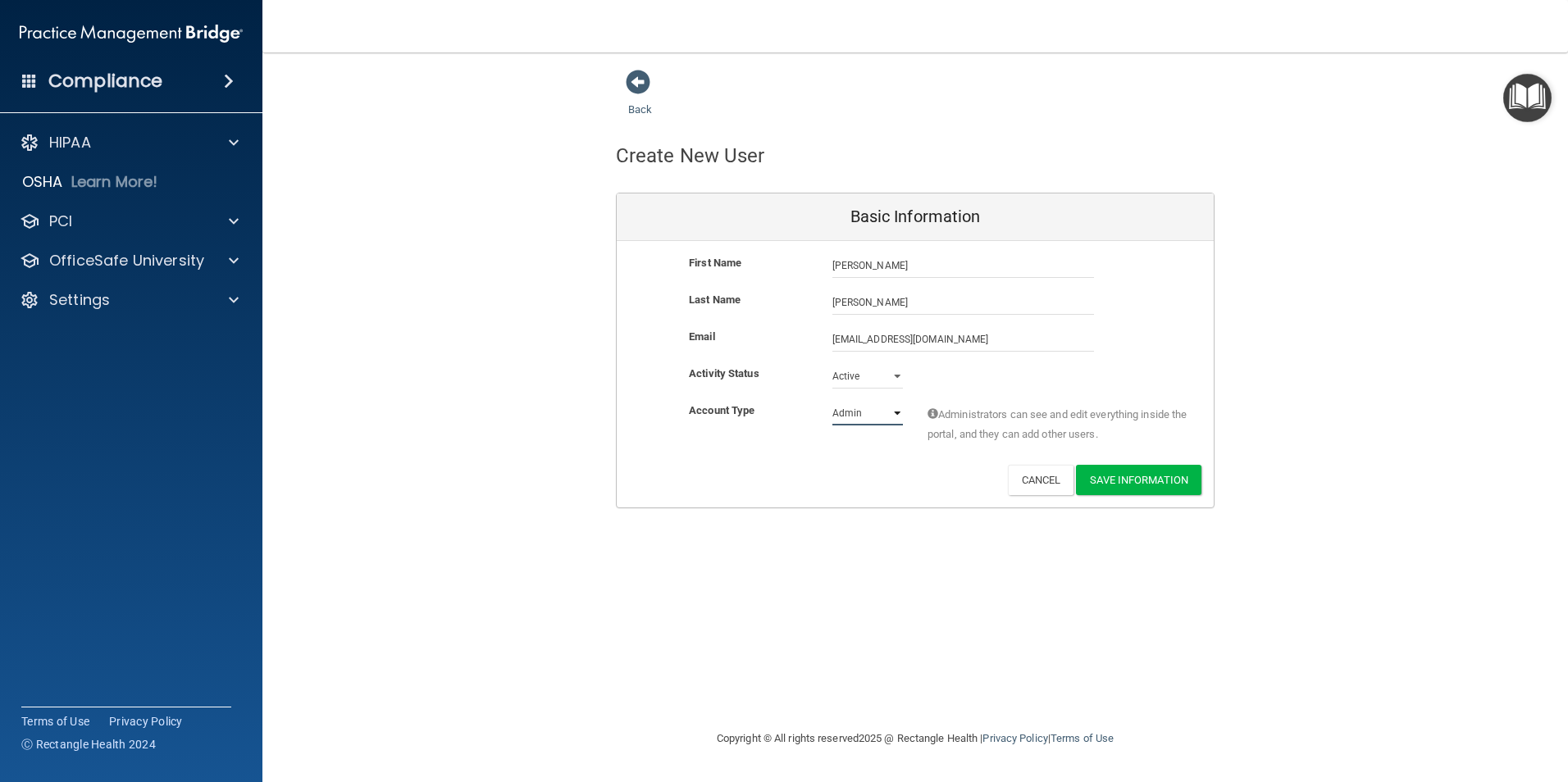
click at [848, 404] on select "Admin Member" at bounding box center [867, 413] width 70 height 25
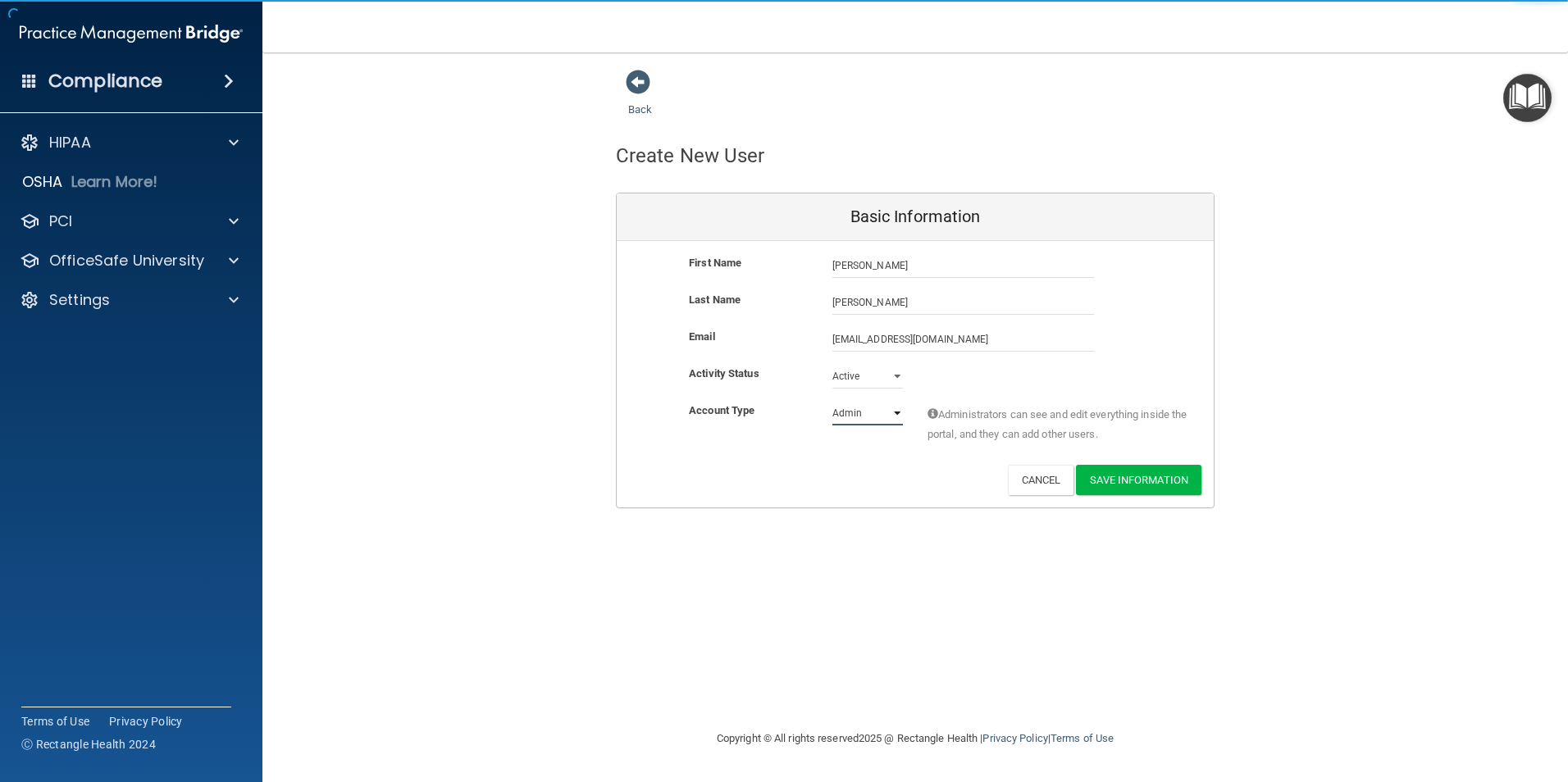
select select "practice_member"
click at [832, 401] on select "Admin Member" at bounding box center [867, 413] width 70 height 25
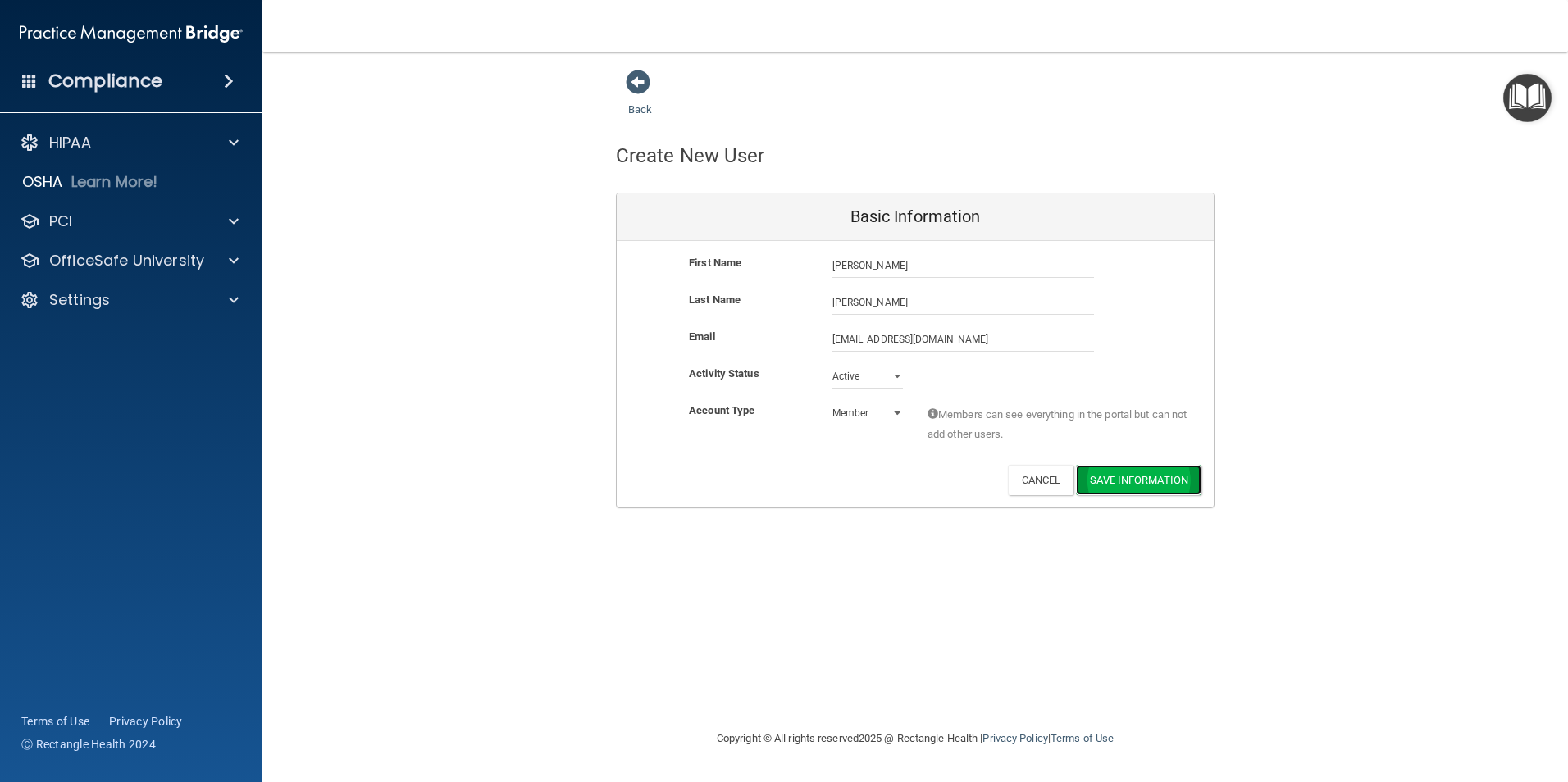
click at [1127, 487] on button "Save Information" at bounding box center [1139, 480] width 126 height 31
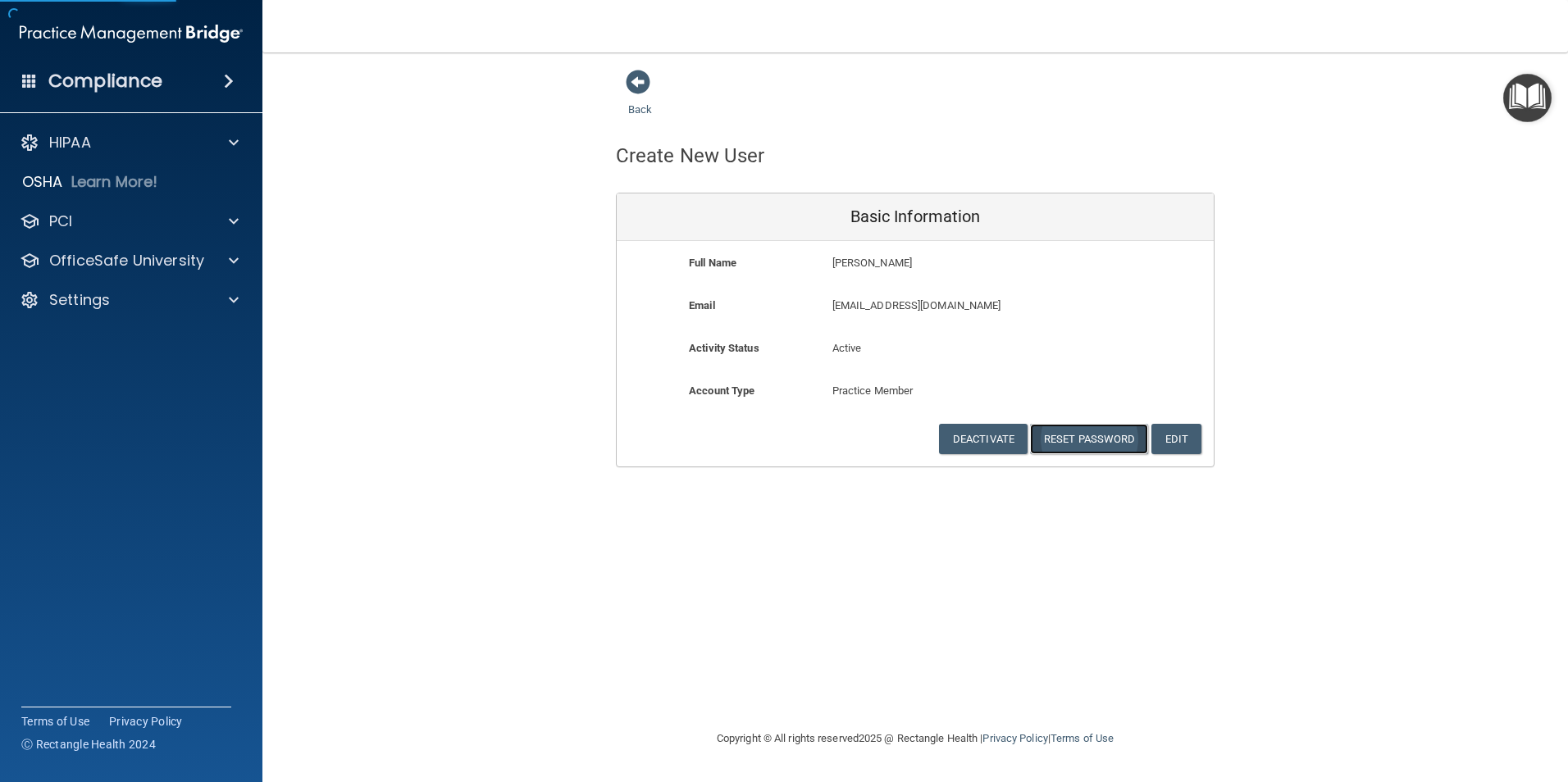
click at [1065, 434] on button "Reset Password" at bounding box center [1089, 439] width 118 height 31
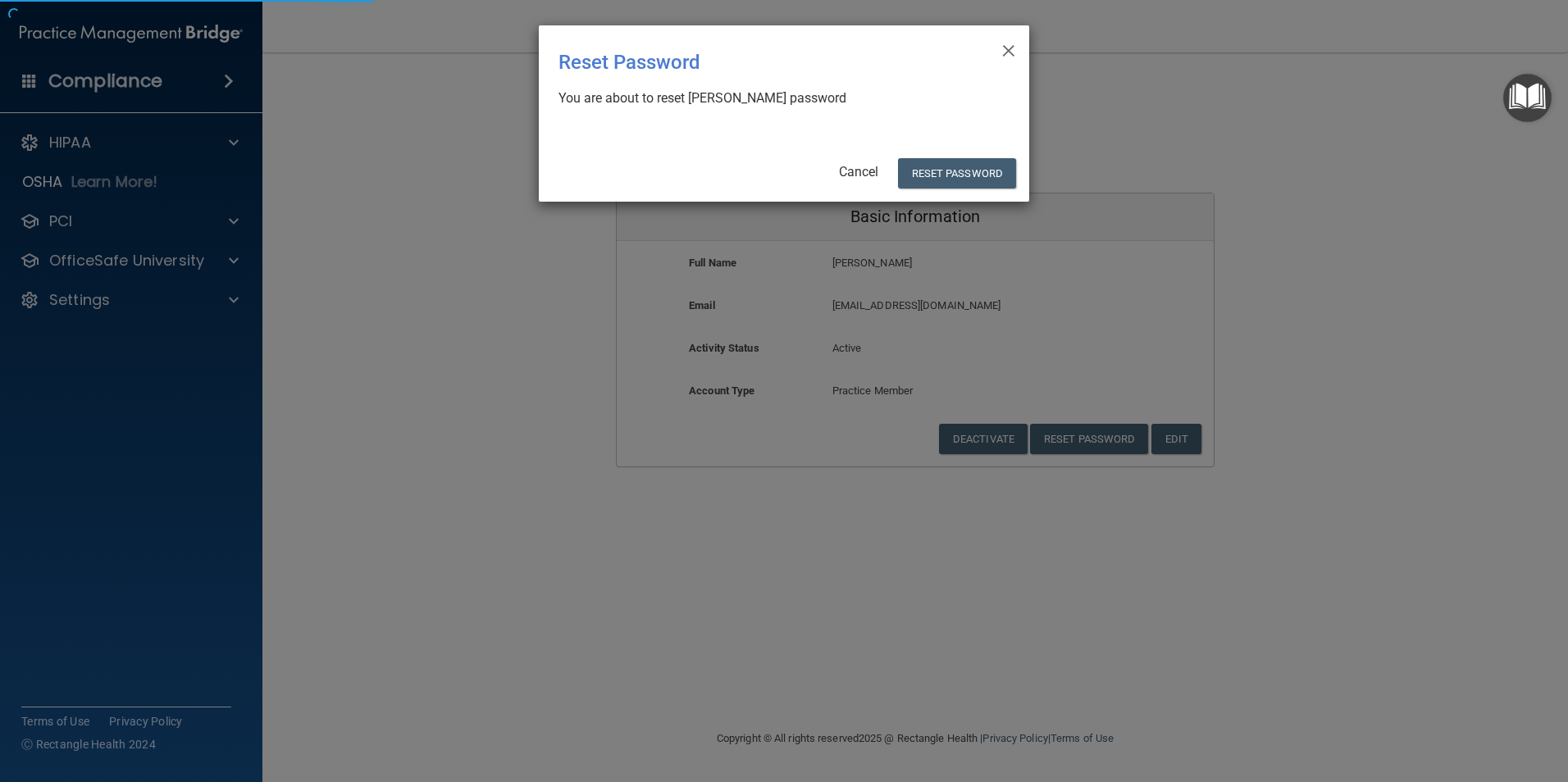
click at [948, 191] on div "× Close Reset Password There was an error while resetting the password ... You …" at bounding box center [784, 114] width 491 height 177
click at [949, 183] on button "Reset Password" at bounding box center [957, 173] width 118 height 31
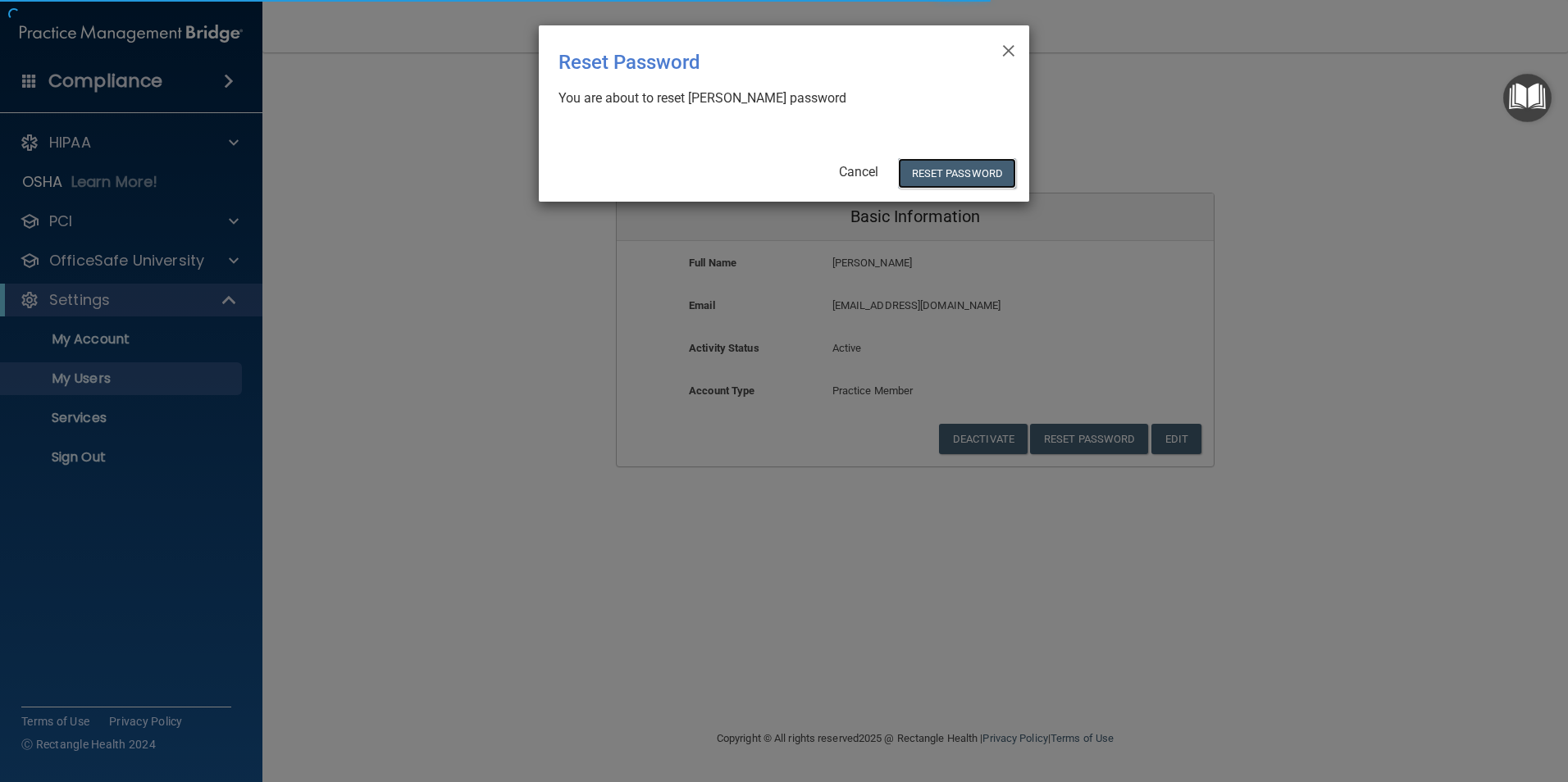
select select "20"
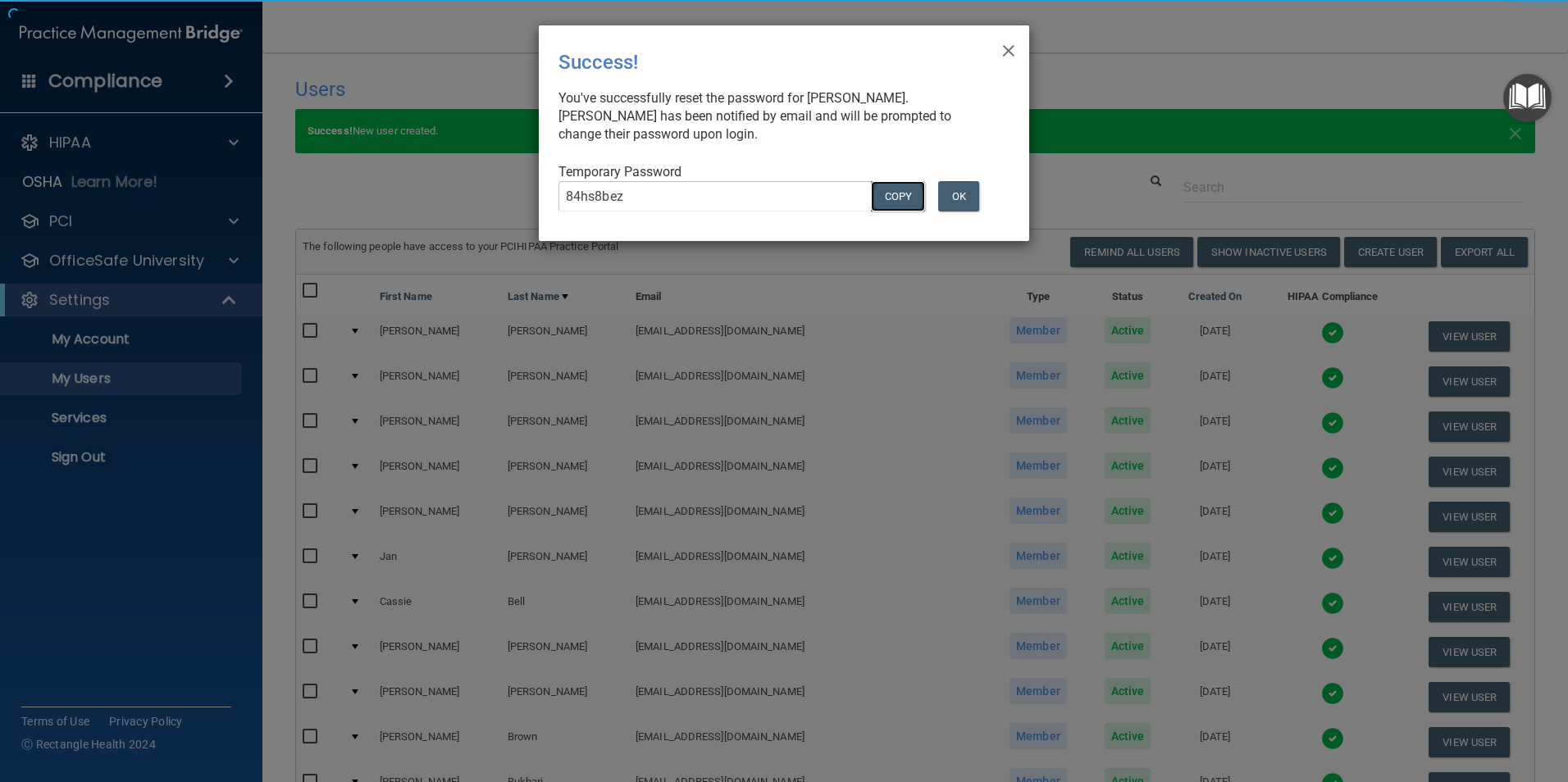
click at [889, 200] on button "COPY" at bounding box center [898, 196] width 55 height 31
click at [958, 198] on button "OK" at bounding box center [959, 196] width 41 height 31
